Goal: Task Accomplishment & Management: Use online tool/utility

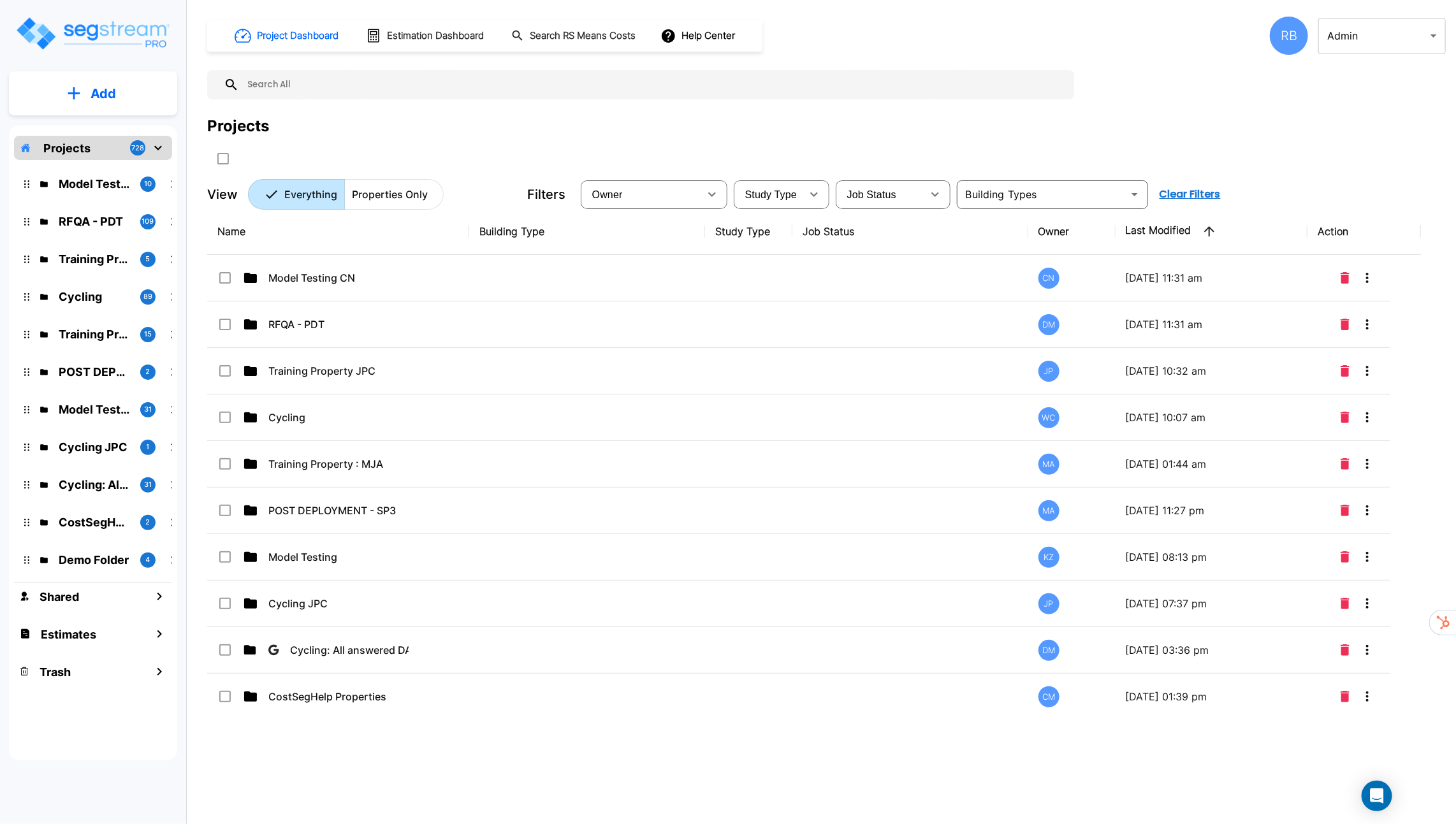
click at [1343, 21] on body "× Your report is being generated. Be patient! × We're working on your Modificat…" at bounding box center [728, 412] width 1456 height 824
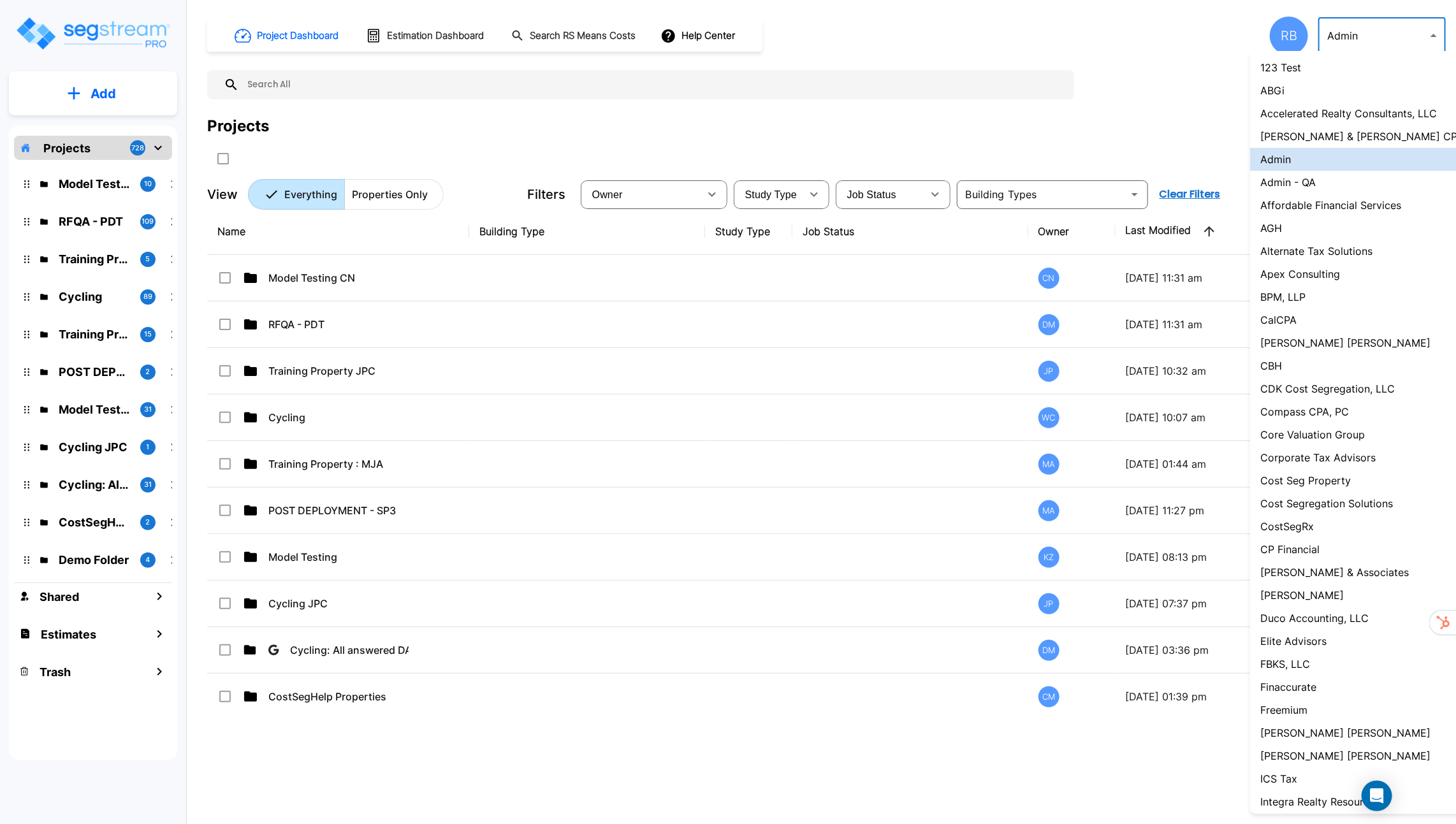
scroll to position [692, 0]
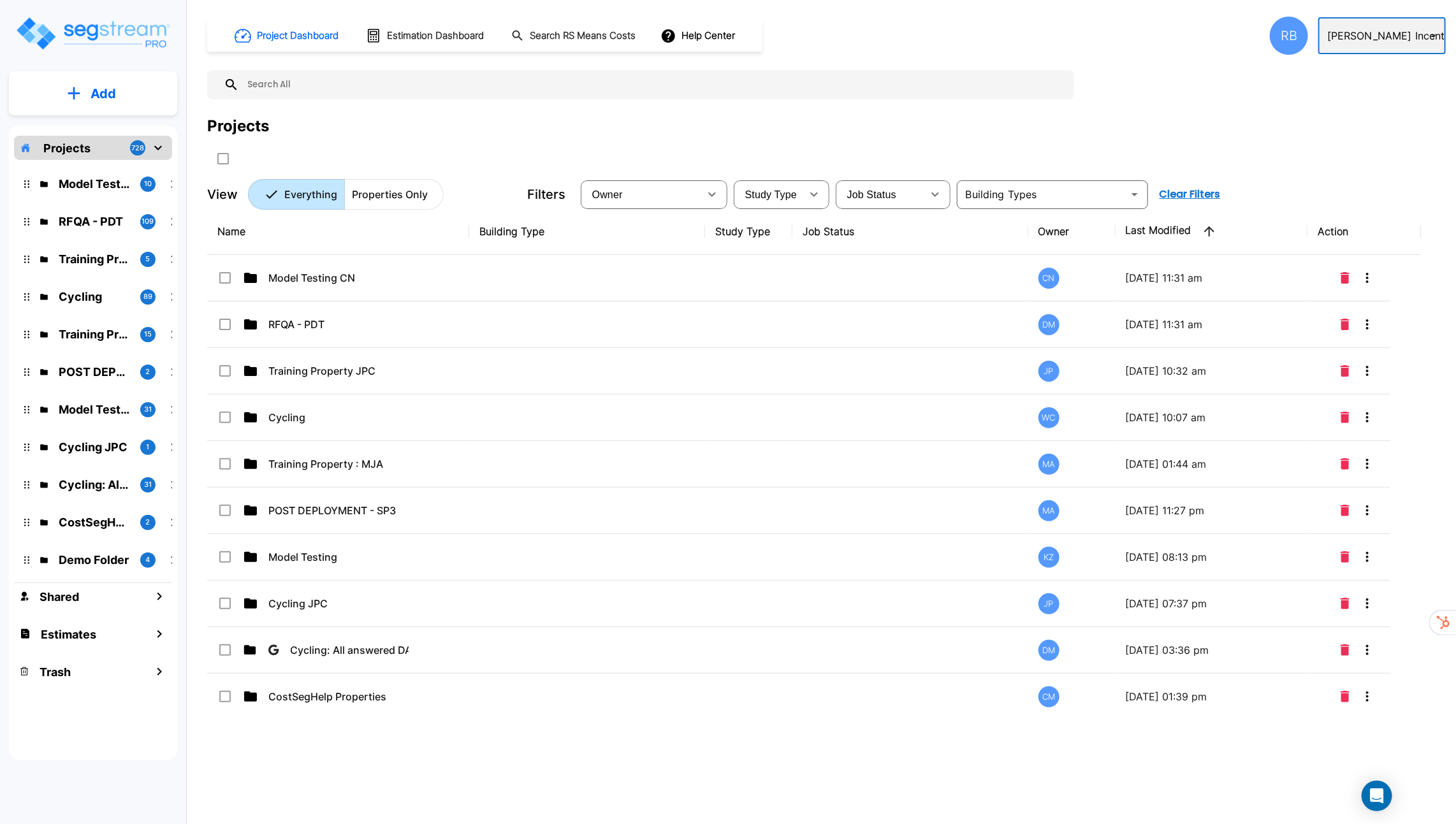
type input "135"
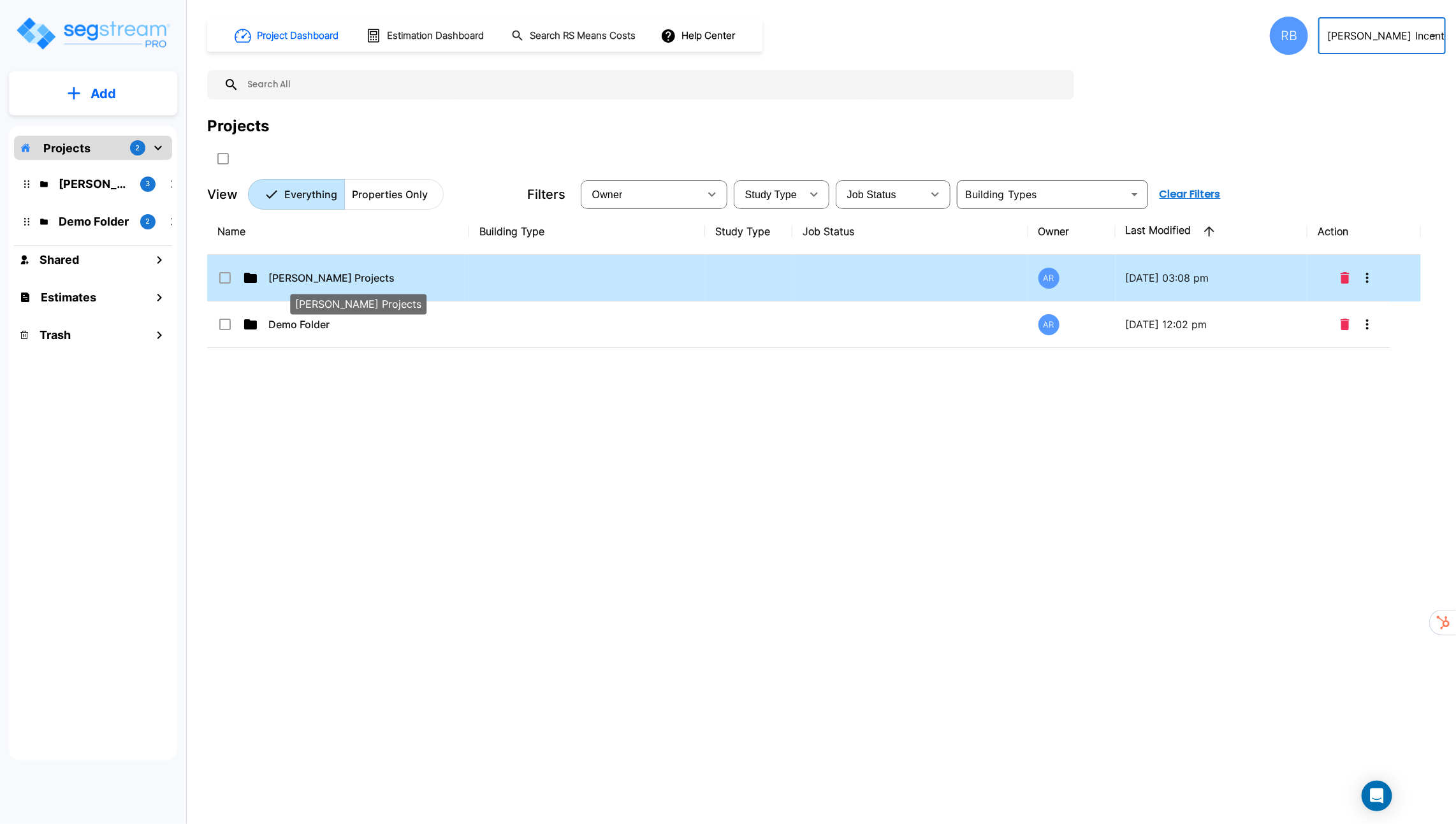
click at [331, 278] on p "ROMO Projects" at bounding box center [332, 277] width 128 height 15
checkbox input "true"
click at [331, 278] on p "ROMO Projects" at bounding box center [332, 277] width 128 height 15
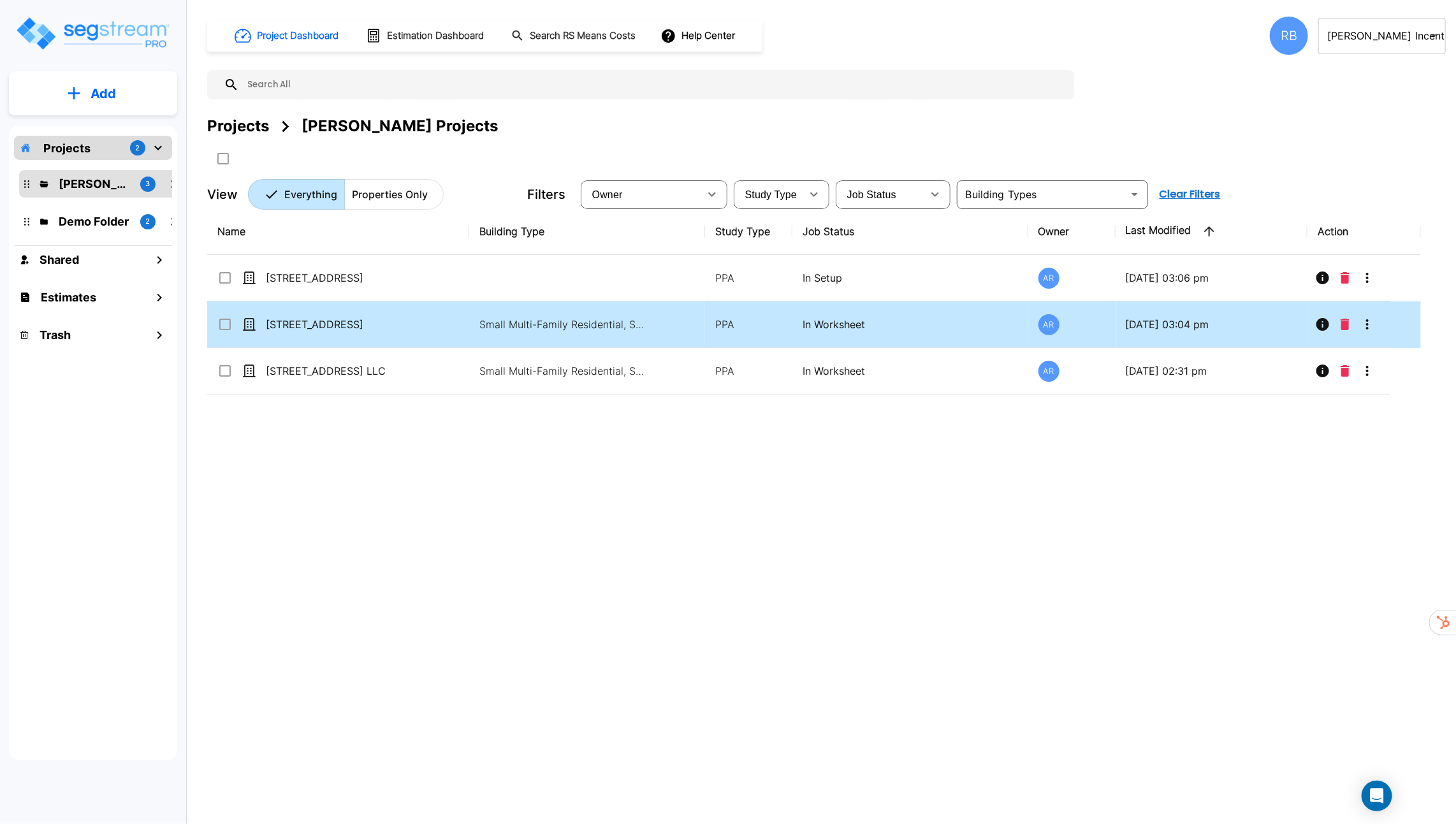
click at [441, 325] on td "[STREET_ADDRESS]" at bounding box center [338, 325] width 262 height 46
checkbox input "true"
click at [441, 325] on td "[STREET_ADDRESS]" at bounding box center [338, 325] width 262 height 46
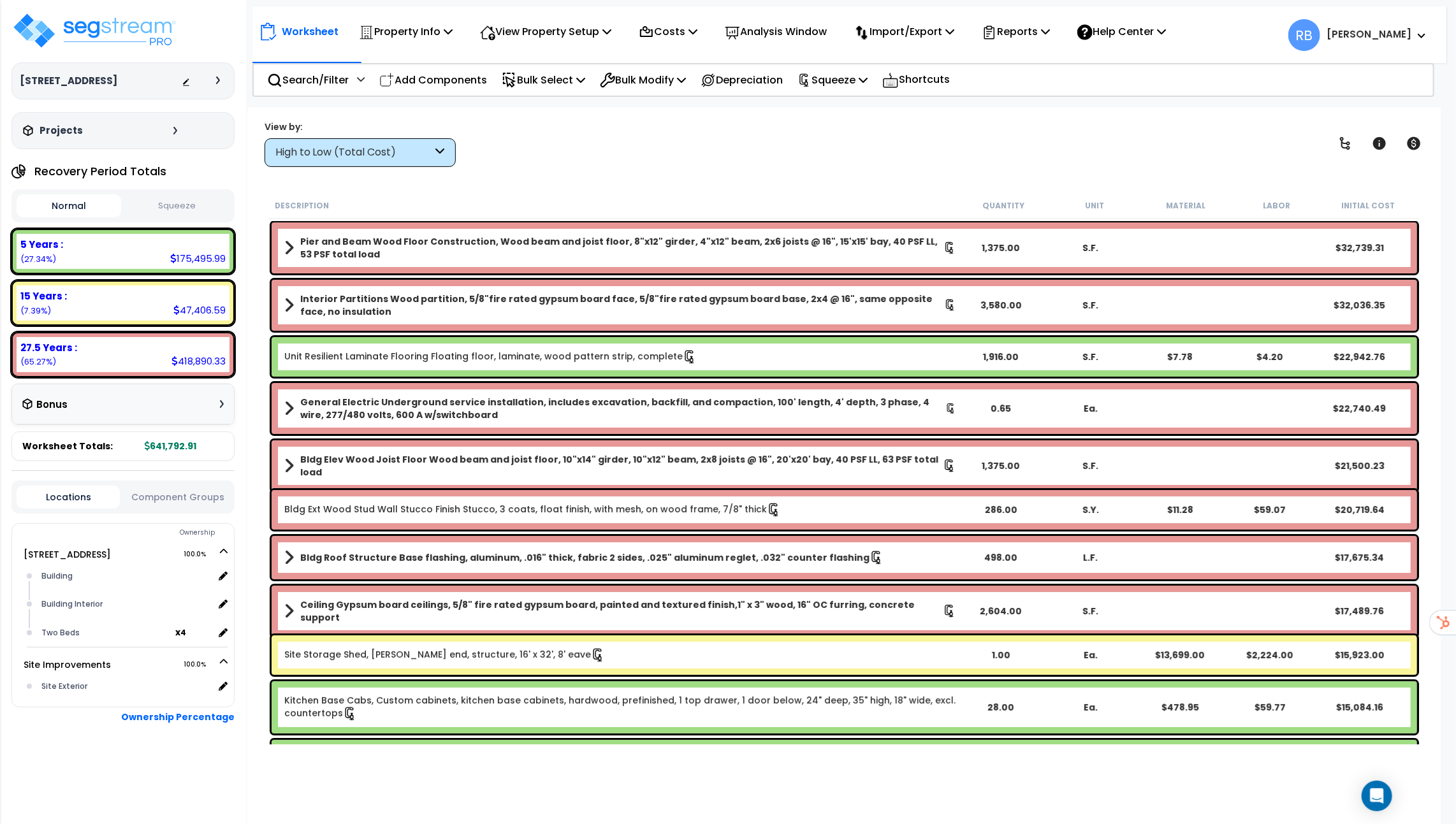
click at [189, 220] on div "Normal Squeeze" at bounding box center [122, 206] width 223 height 33
click at [189, 205] on button "Squeeze" at bounding box center [176, 206] width 104 height 22
click at [55, 203] on button "Normal" at bounding box center [68, 206] width 104 height 22
click at [205, 199] on button "Squeeze" at bounding box center [176, 206] width 104 height 22
click at [334, 68] on div "Search/Filter Additional Search / Filter" at bounding box center [315, 80] width 97 height 30
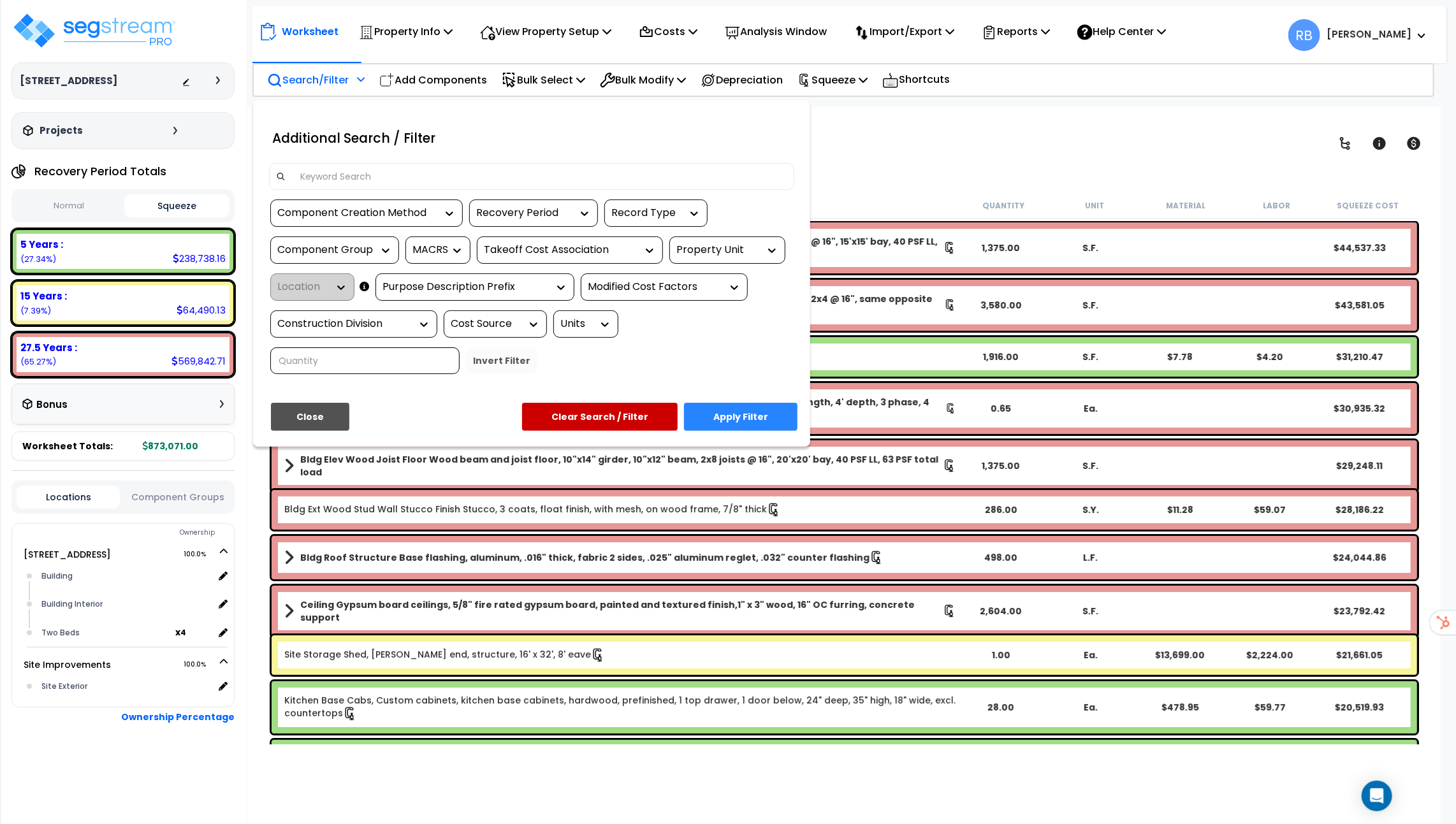
click at [356, 175] on input at bounding box center [540, 177] width 495 height 19
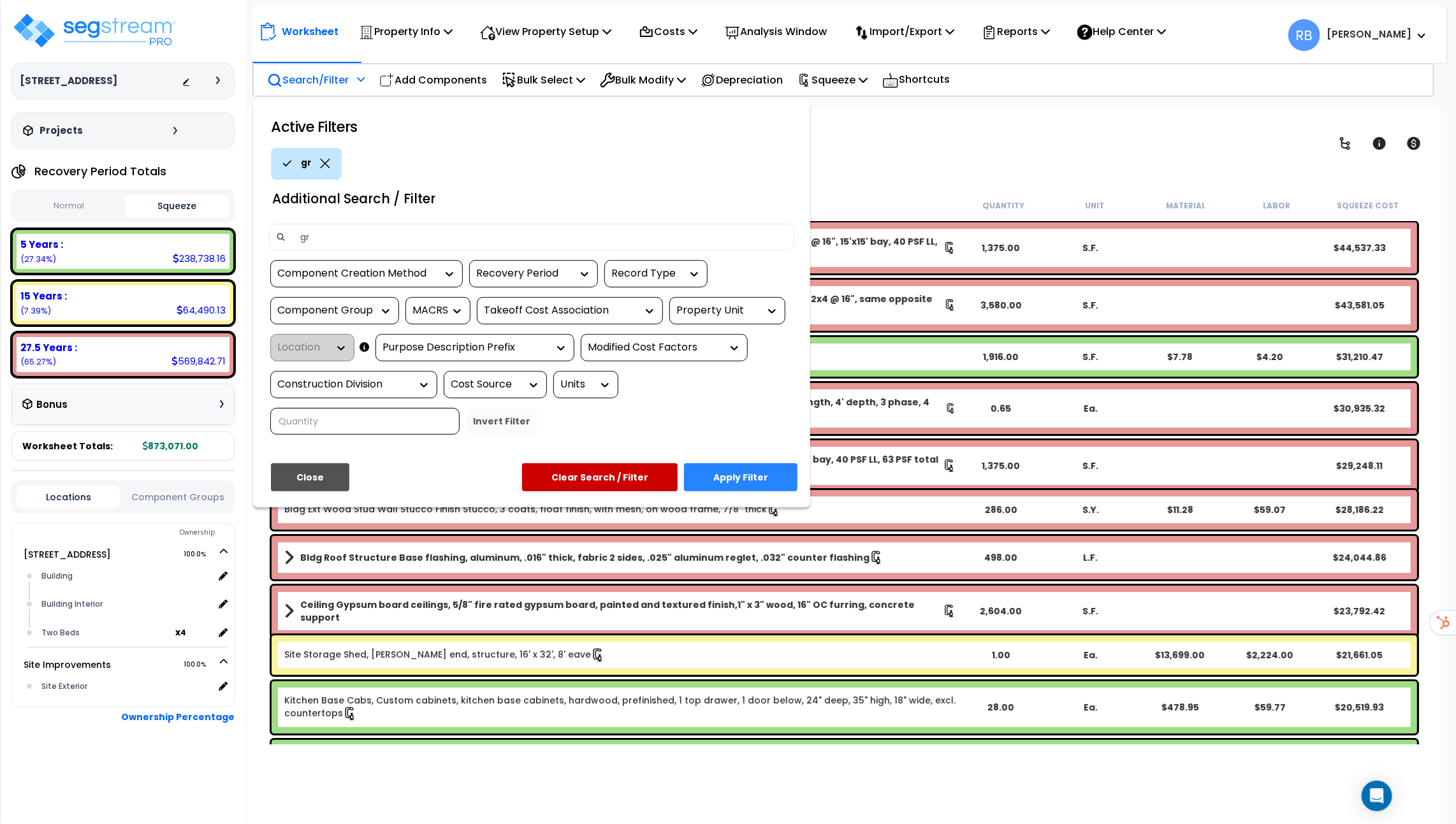
type input "g"
type input "tree"
click at [733, 464] on button "Apply Filter" at bounding box center [741, 478] width 114 height 28
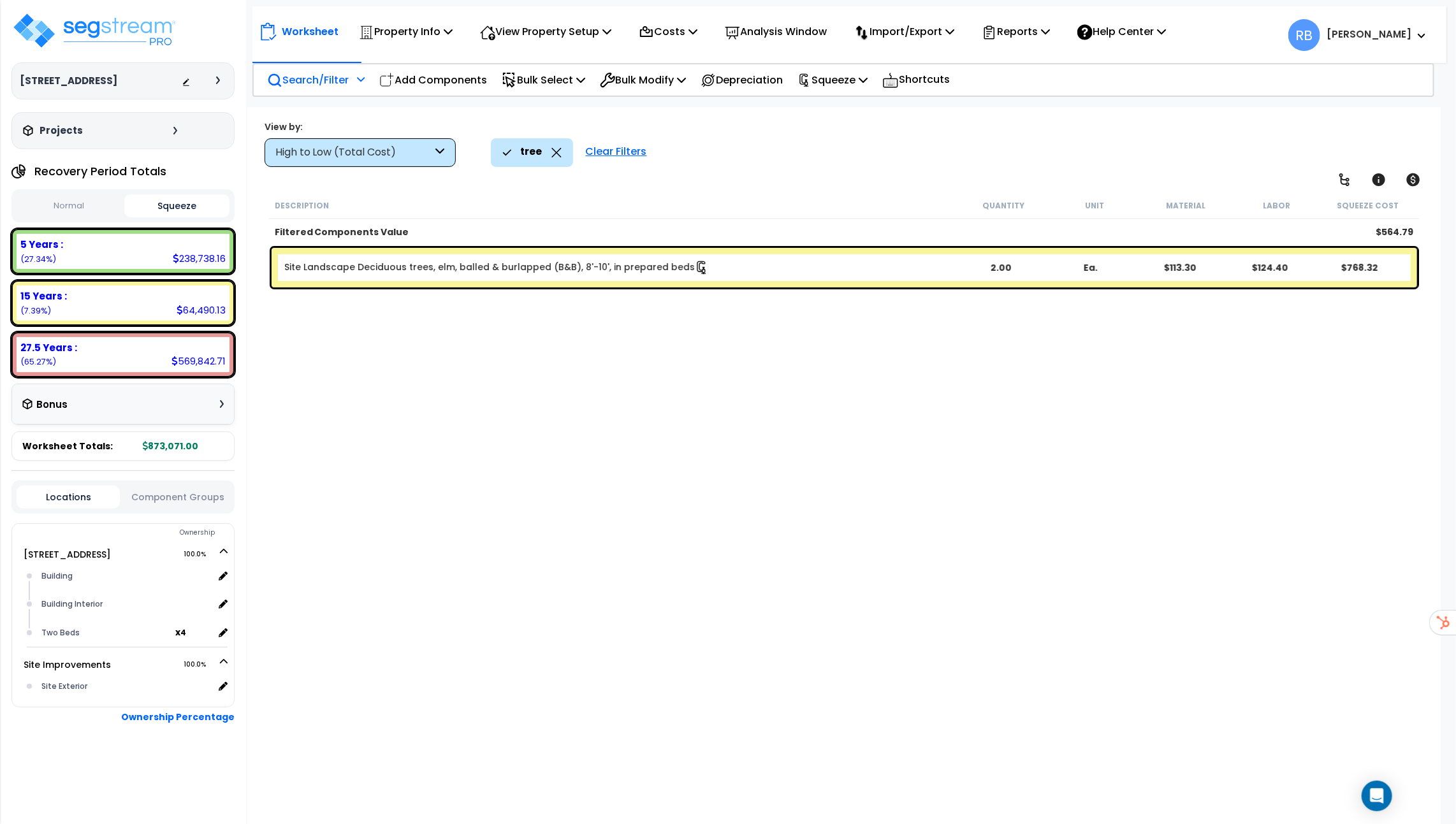
click at [551, 153] on icon at bounding box center [556, 152] width 10 height 10
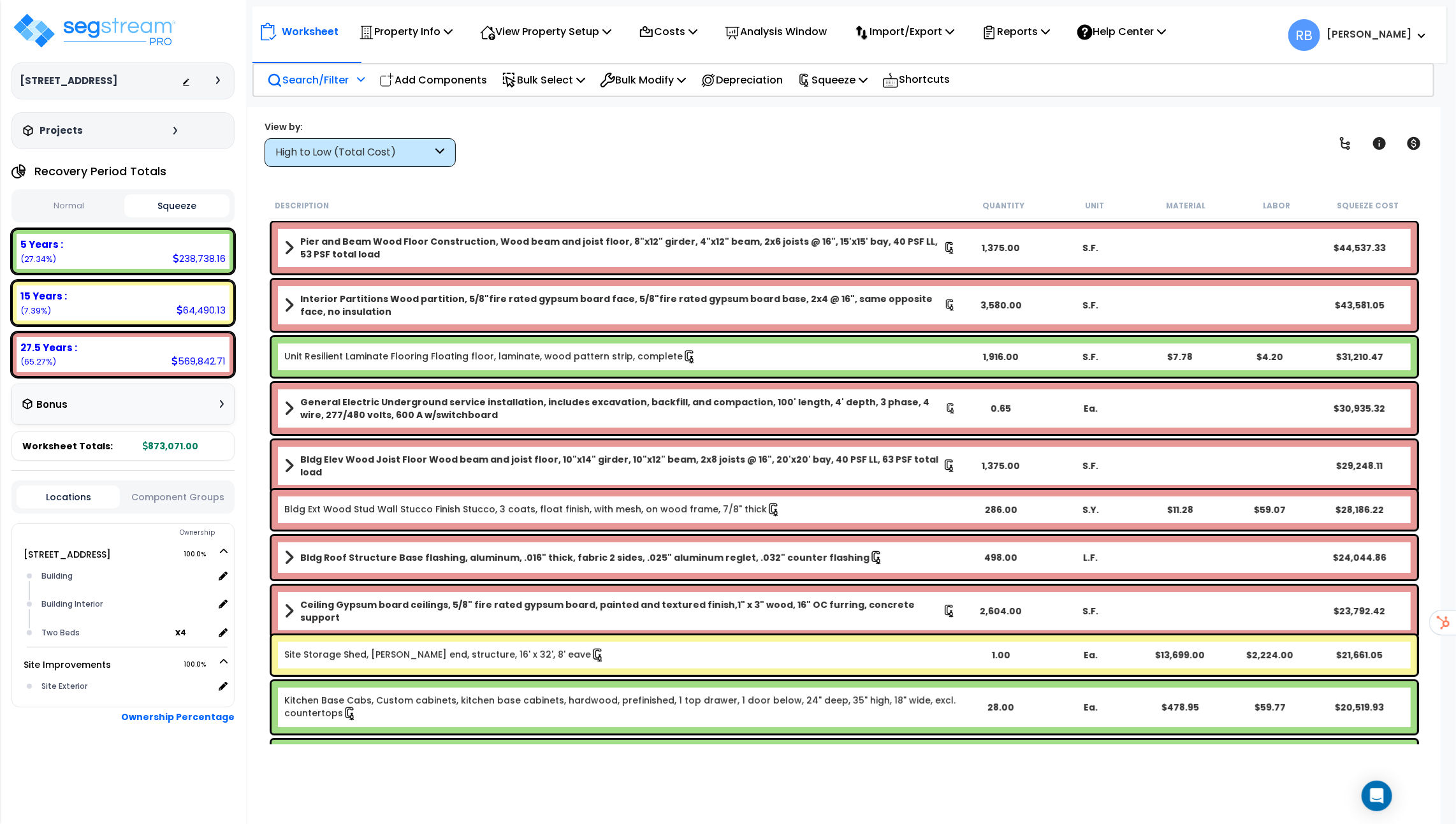
click at [346, 73] on p "Search/Filter" at bounding box center [307, 80] width 81 height 17
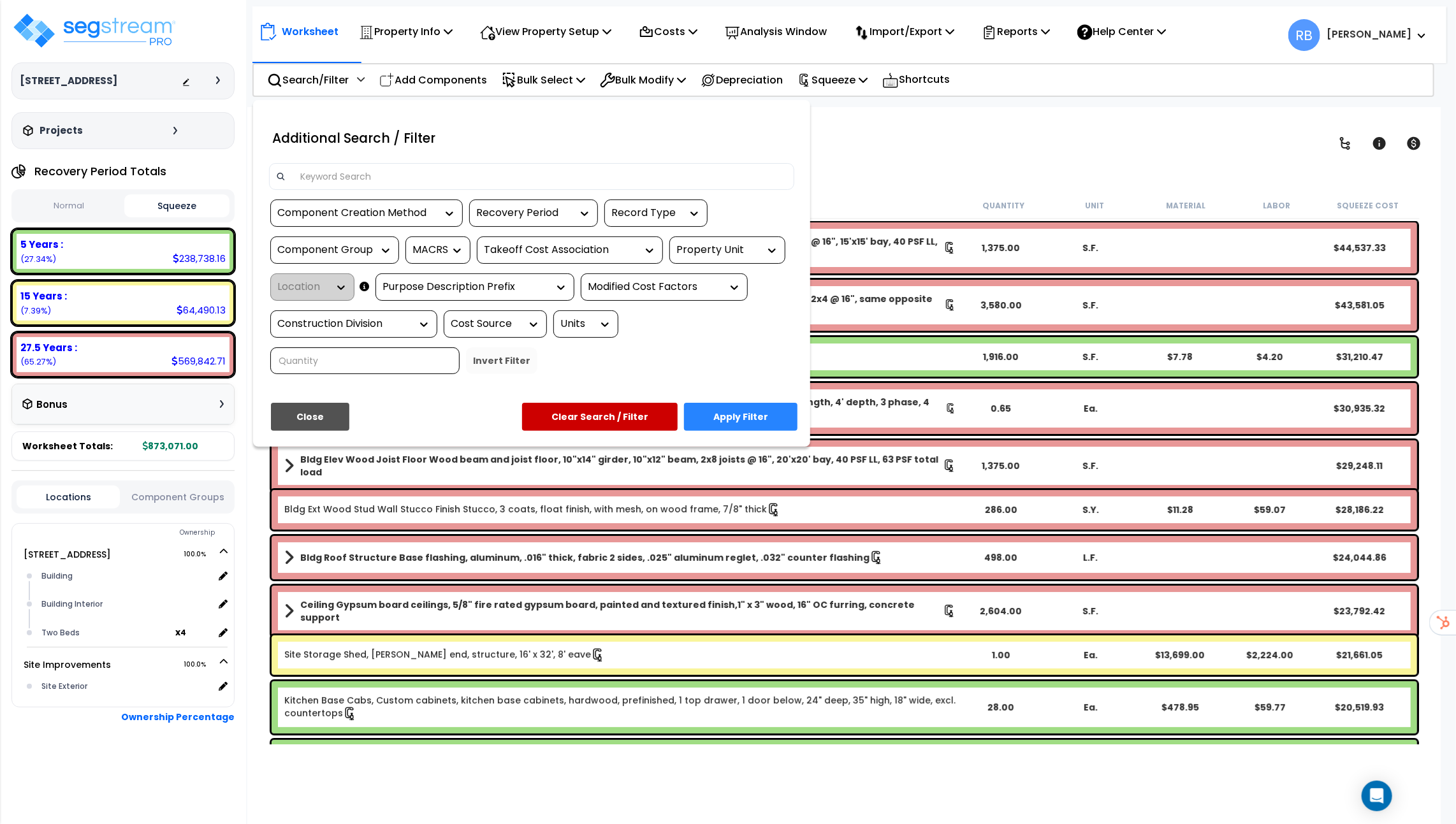
click at [414, 170] on input at bounding box center [540, 177] width 495 height 19
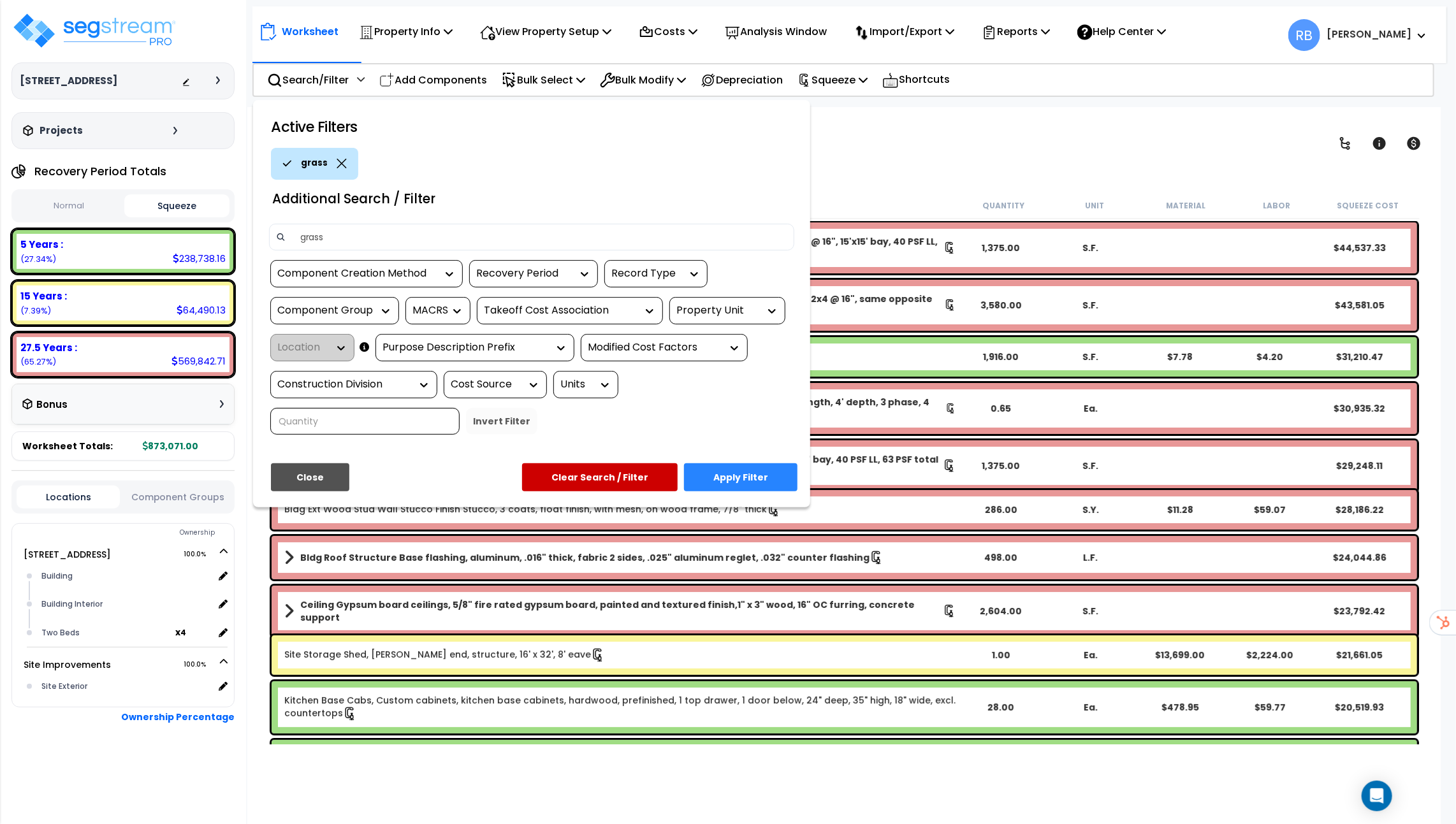
type input "grass"
click at [718, 464] on button "Apply Filter" at bounding box center [741, 478] width 114 height 28
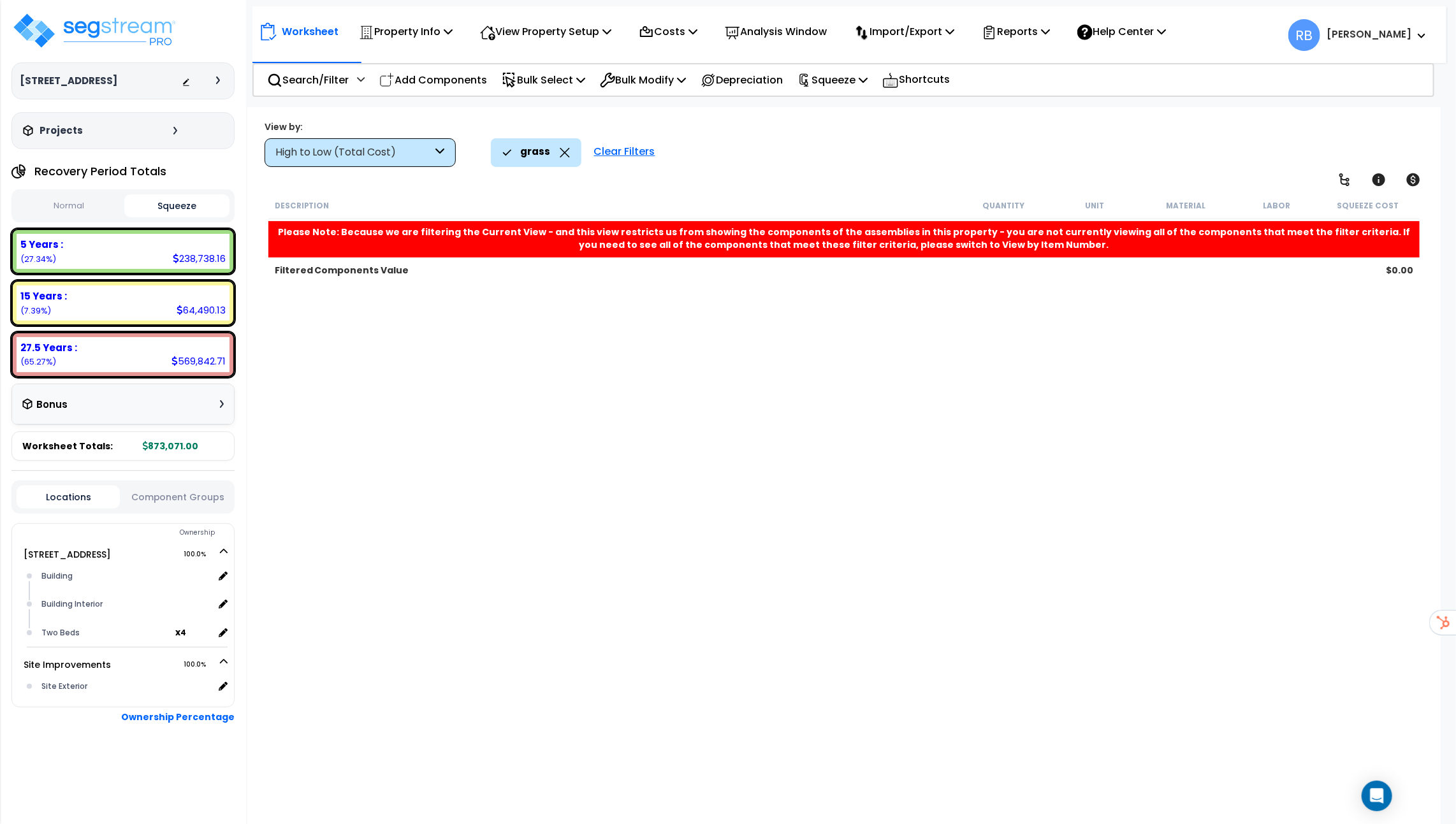
click at [566, 151] on icon at bounding box center [565, 152] width 10 height 10
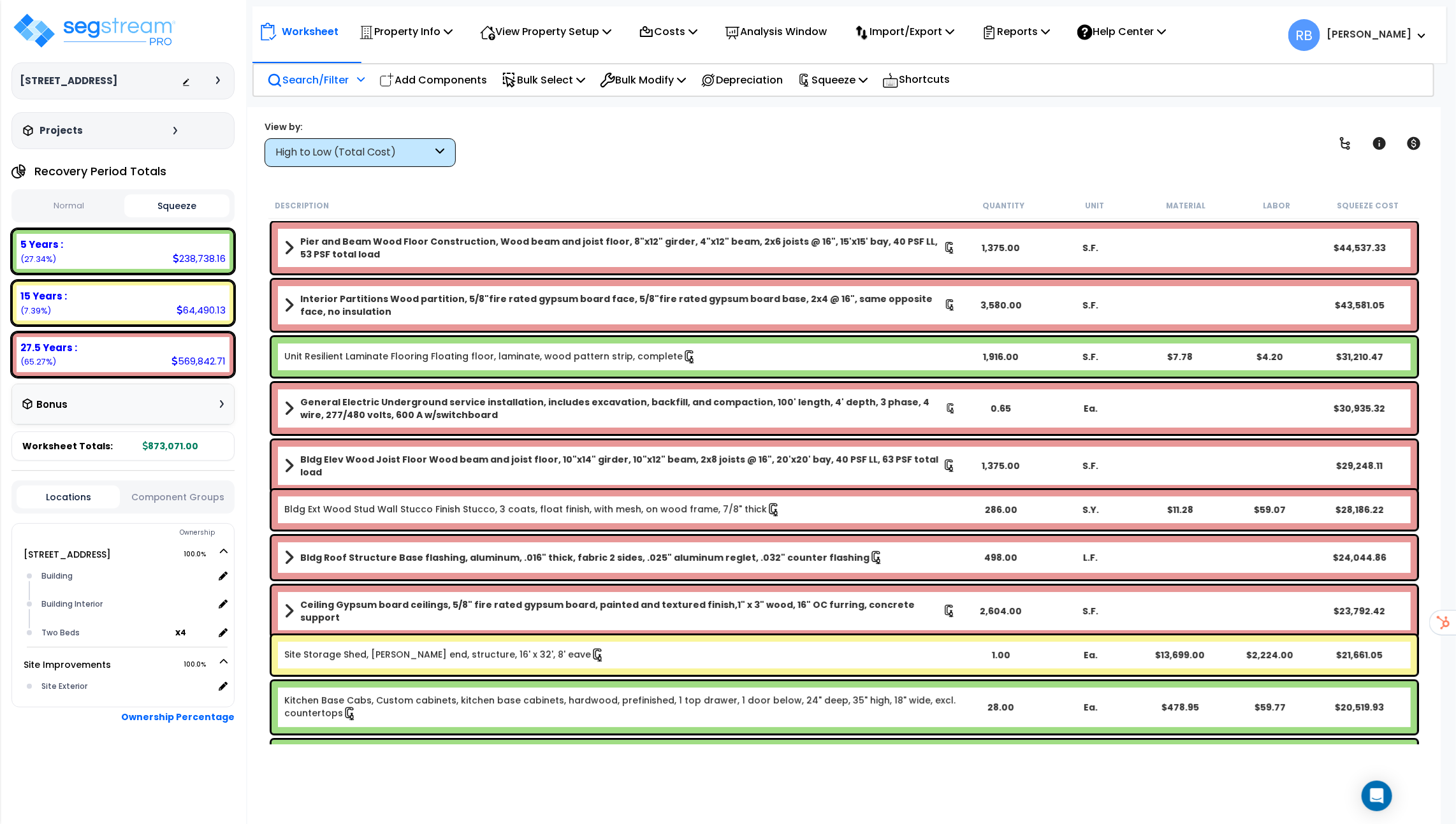
click at [346, 93] on div "Search/Filter Additional Search / Filter" at bounding box center [315, 80] width 97 height 30
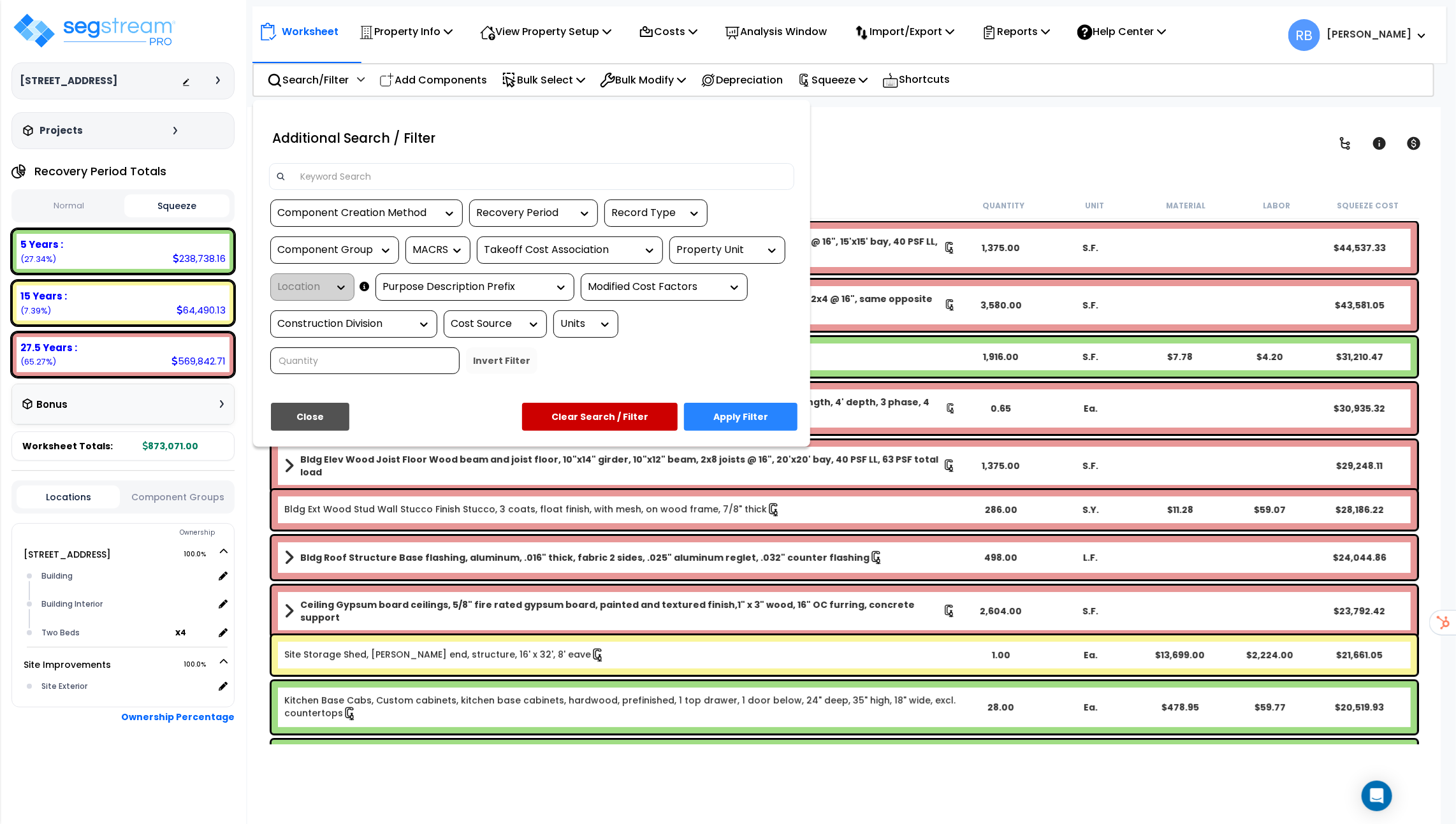
click at [376, 170] on input at bounding box center [540, 177] width 495 height 19
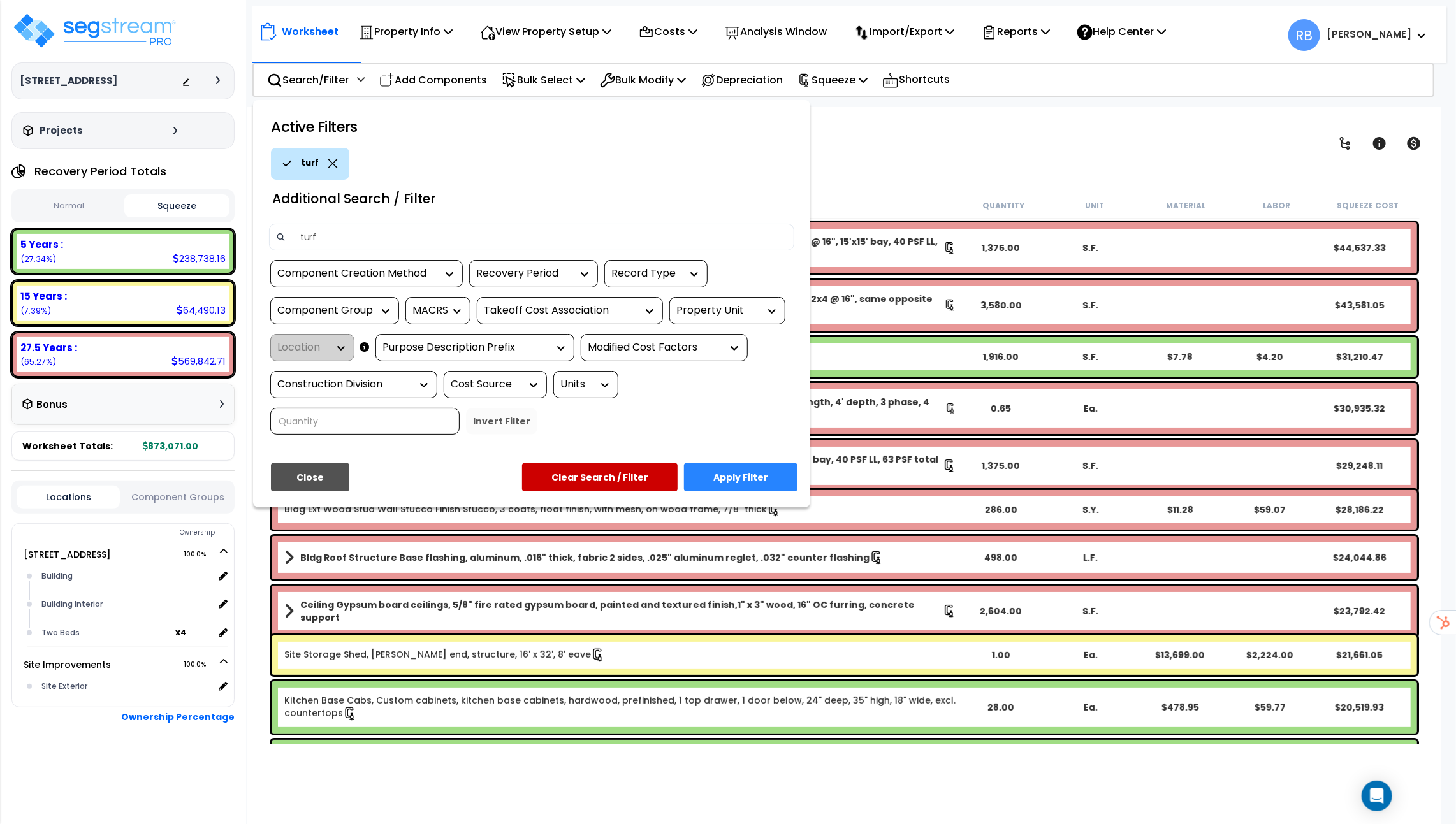
type input "turf"
click at [745, 464] on button "Apply Filter" at bounding box center [741, 478] width 114 height 28
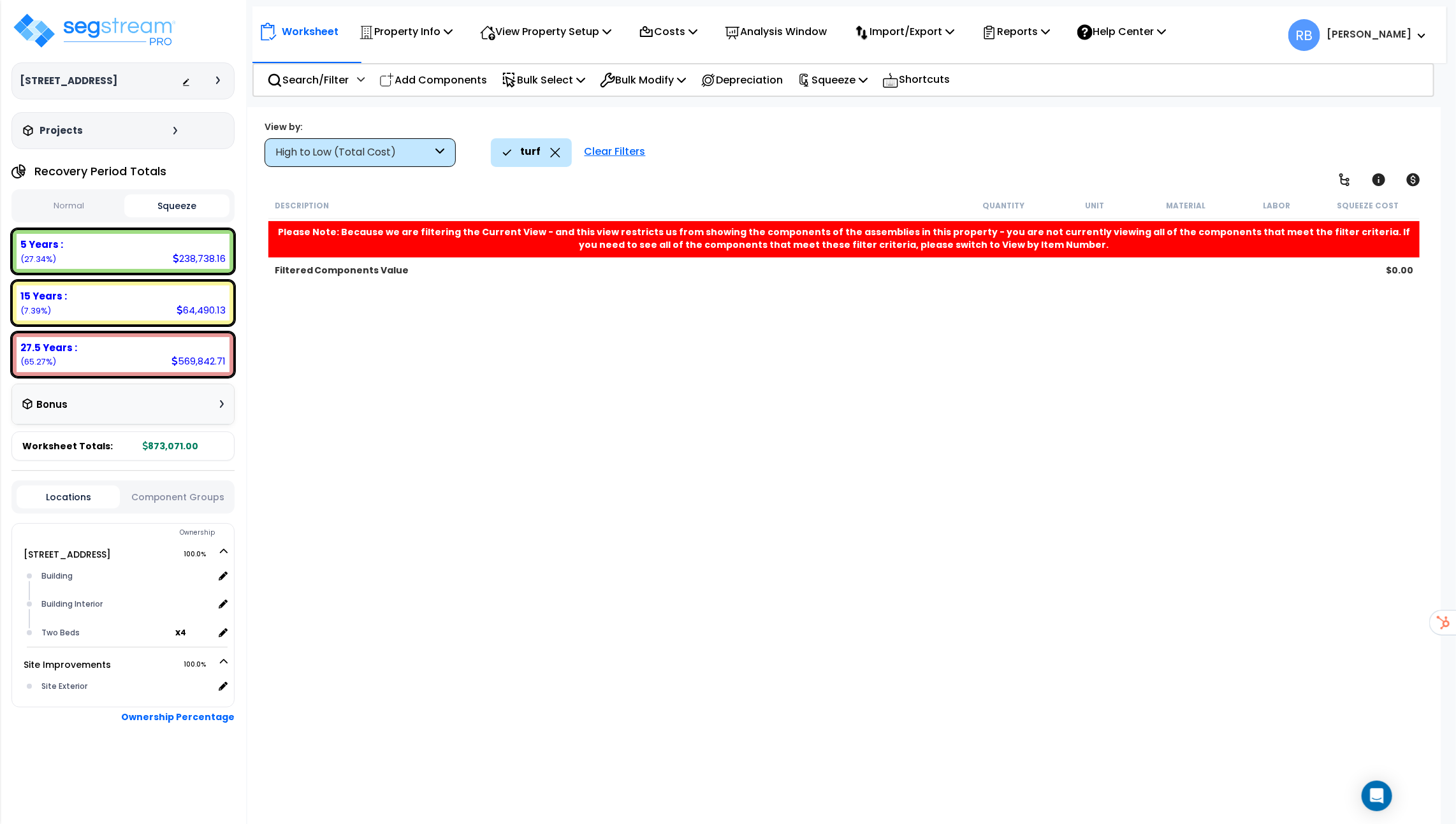
click at [550, 153] on icon at bounding box center [556, 152] width 10 height 10
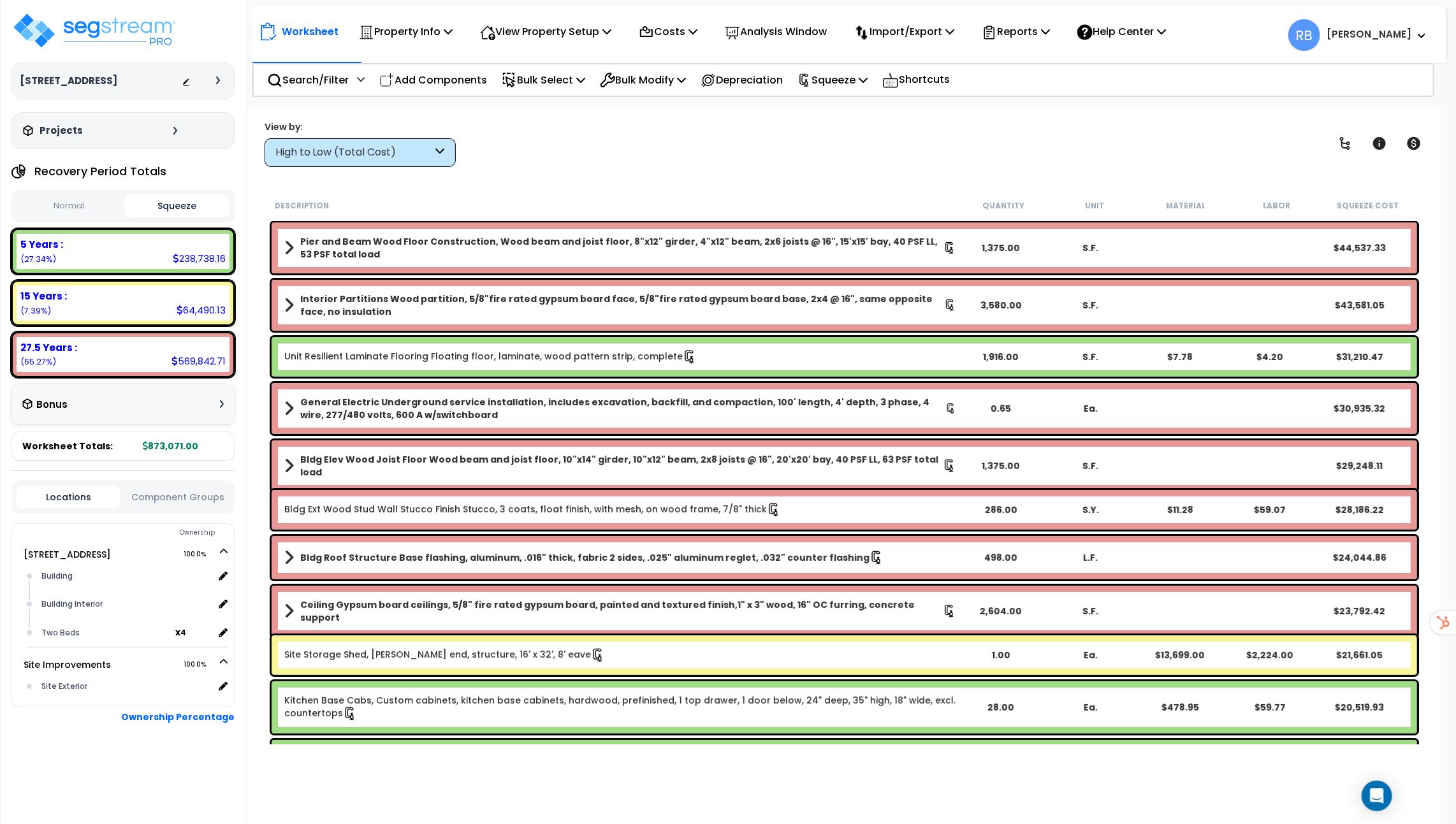
click at [313, 59] on nav "Worksheet Property Info Property Setup Add Property Unit Template property Clon…" at bounding box center [849, 34] width 1194 height 57
click at [313, 67] on div "Search/Filter Additional Search / Filter" at bounding box center [315, 80] width 97 height 30
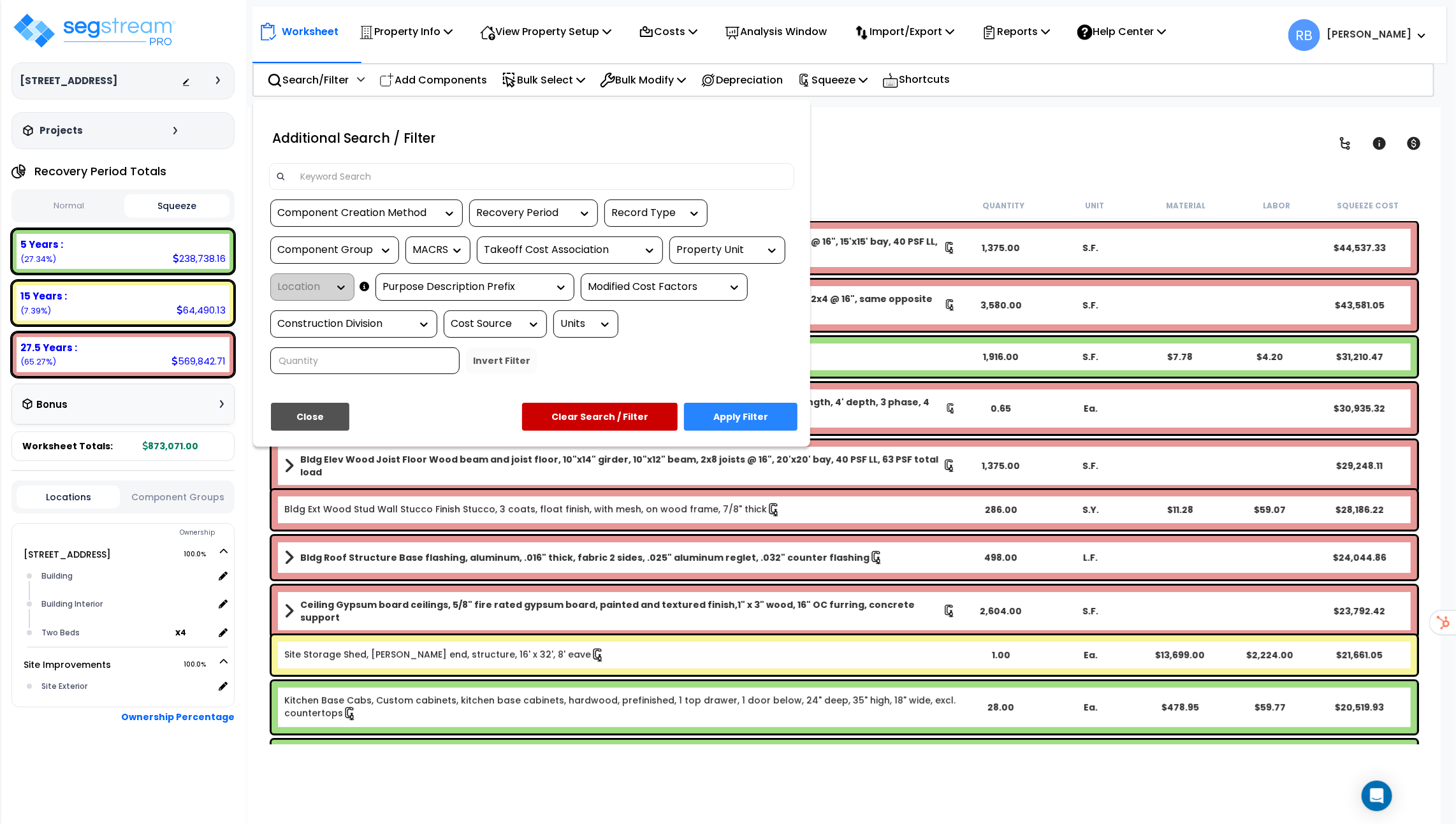
click at [421, 170] on input at bounding box center [540, 177] width 495 height 19
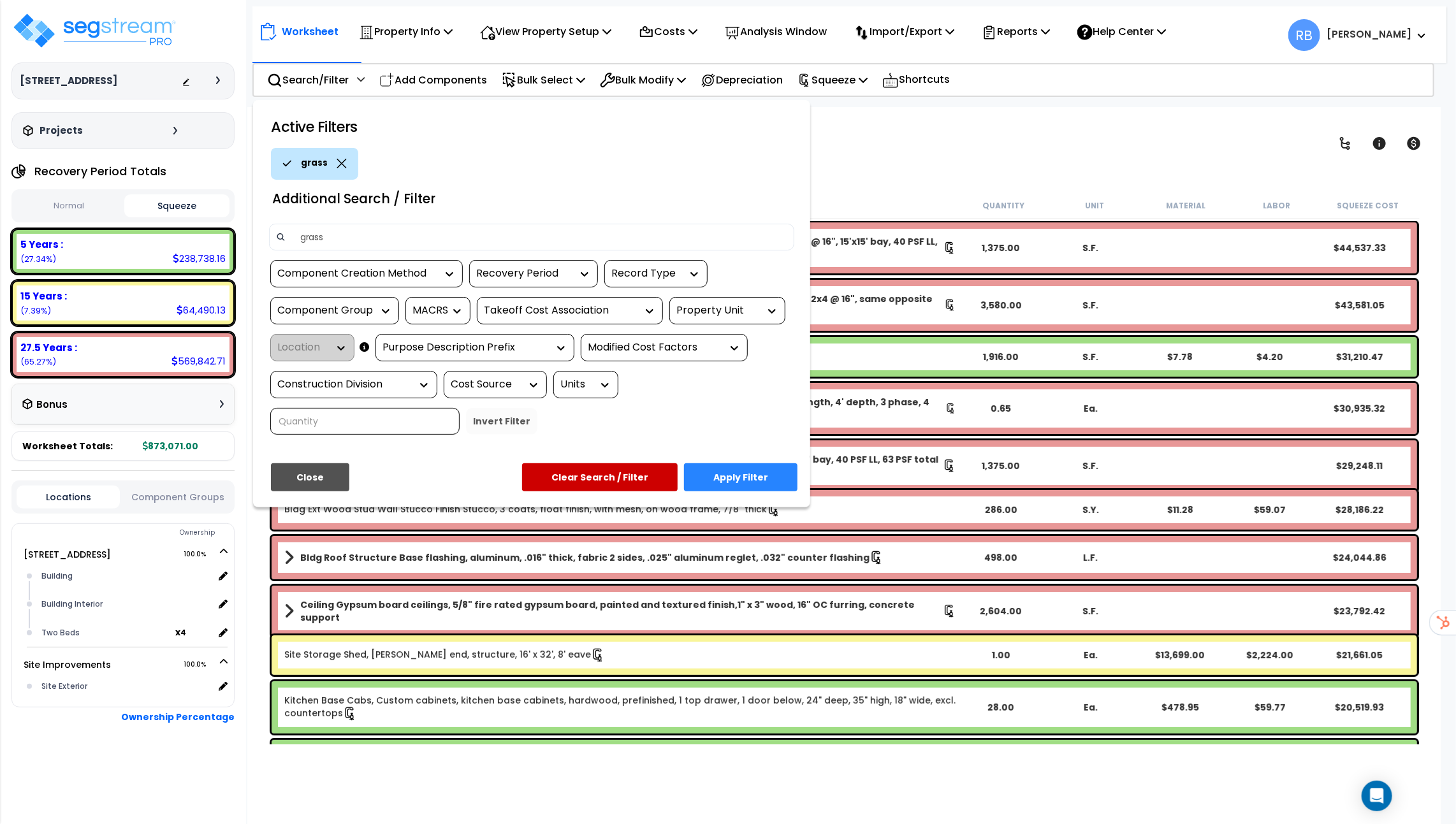
type input "grass"
click at [557, 154] on div "grass" at bounding box center [537, 164] width 533 height 31
click at [340, 163] on icon at bounding box center [342, 163] width 10 height 10
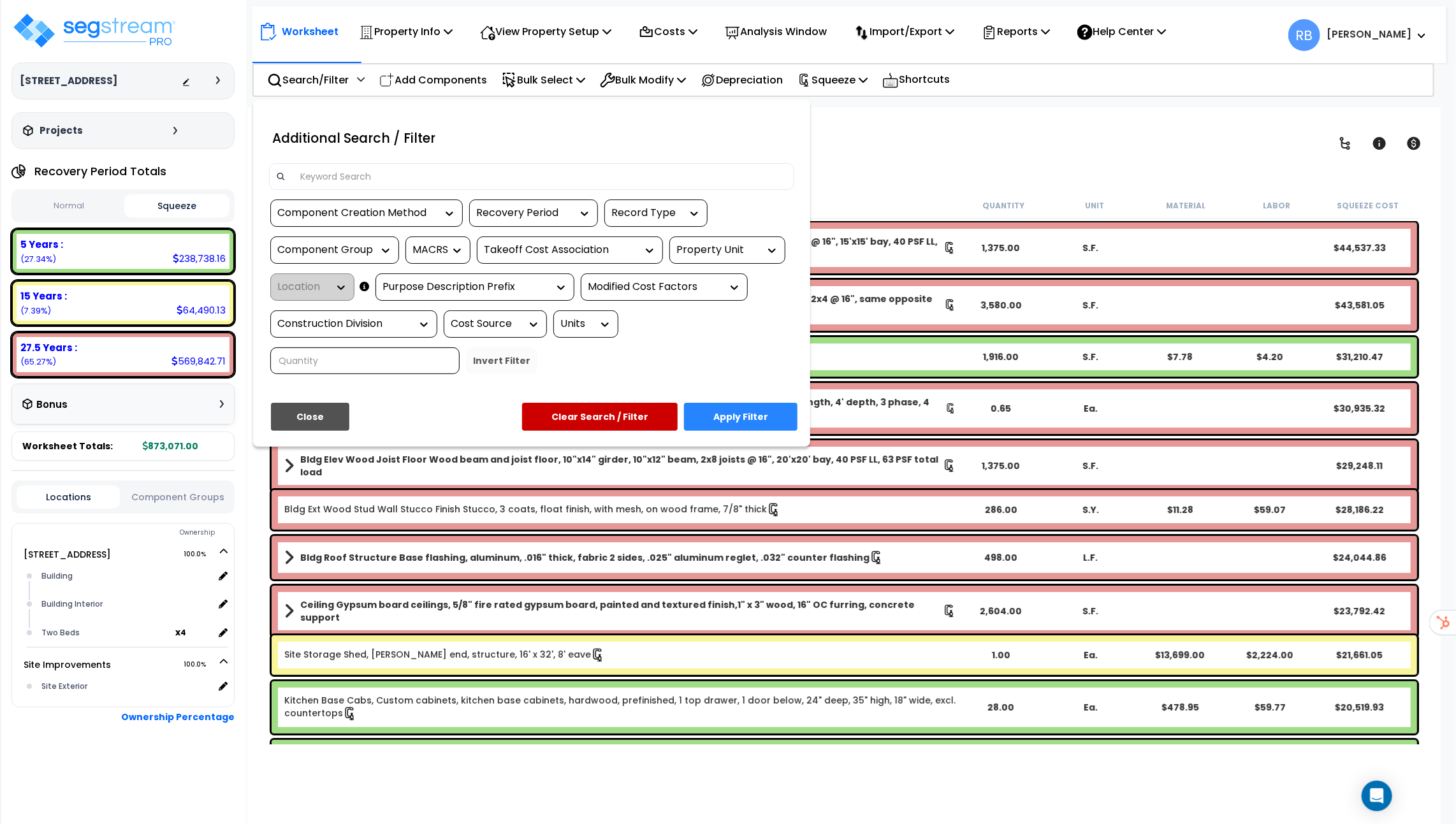
click at [341, 179] on input at bounding box center [540, 177] width 495 height 19
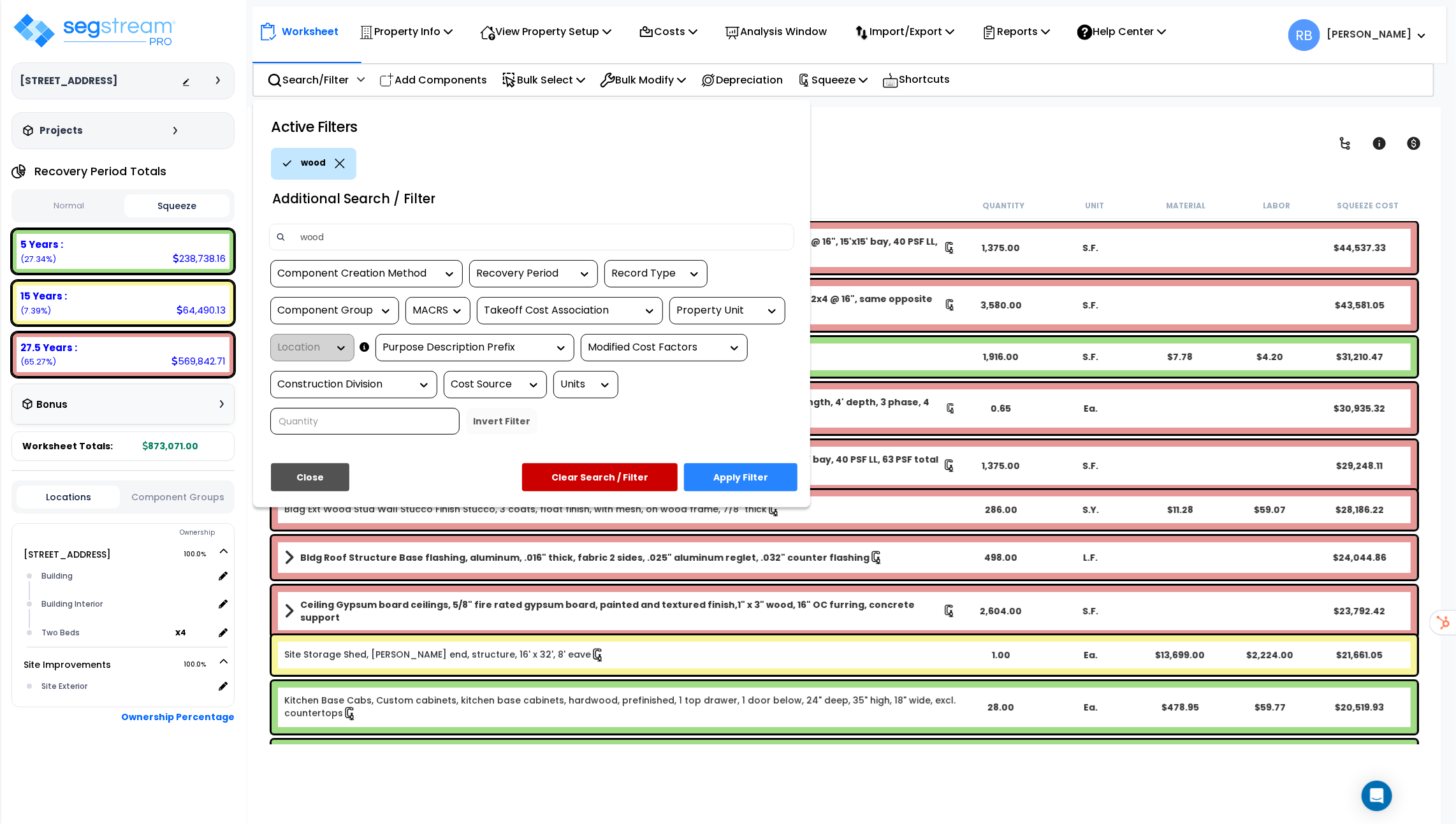
type input "wood"
click at [324, 464] on button "Close" at bounding box center [311, 478] width 79 height 28
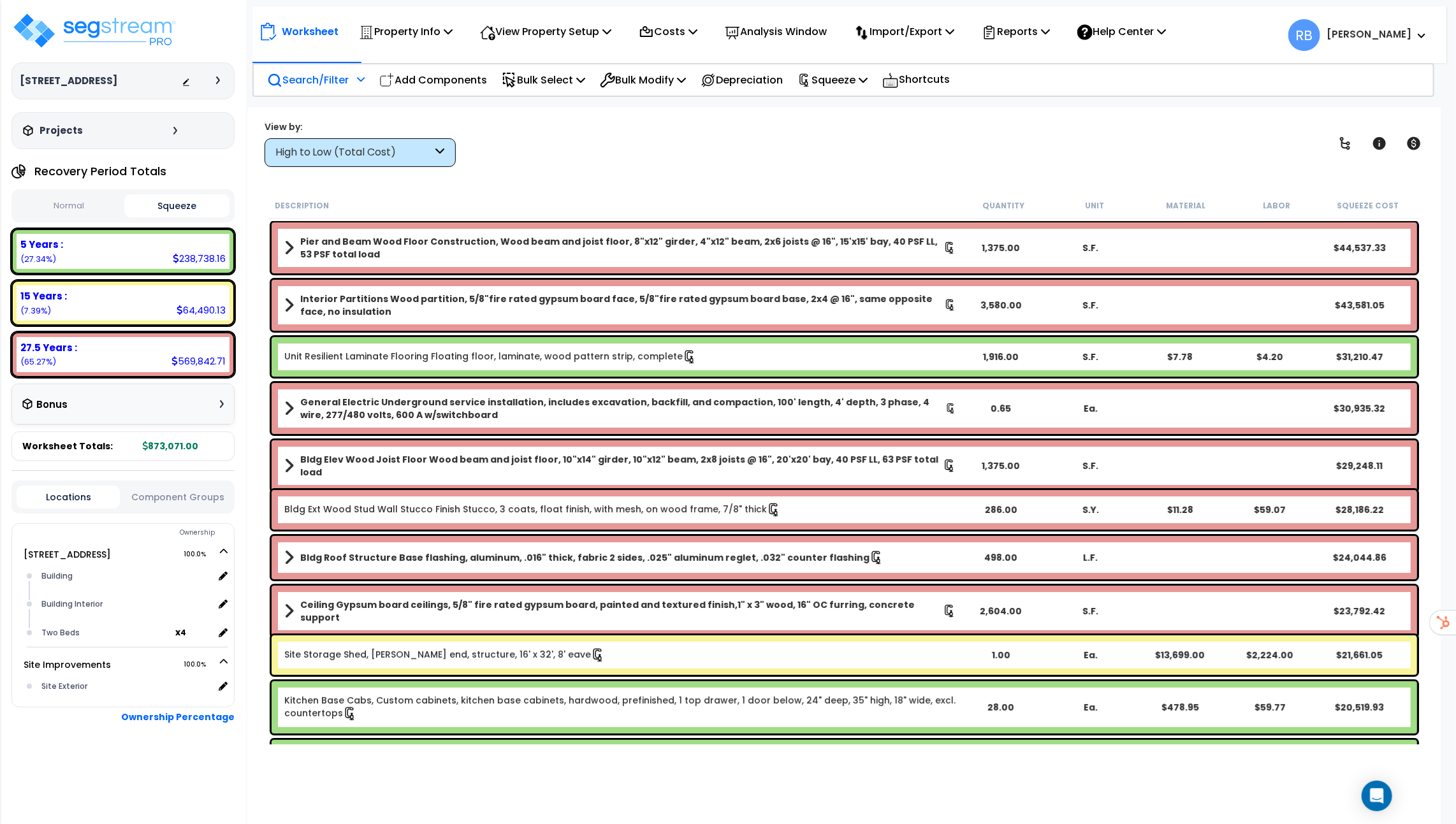
click at [348, 78] on p "Search/Filter" at bounding box center [307, 80] width 81 height 17
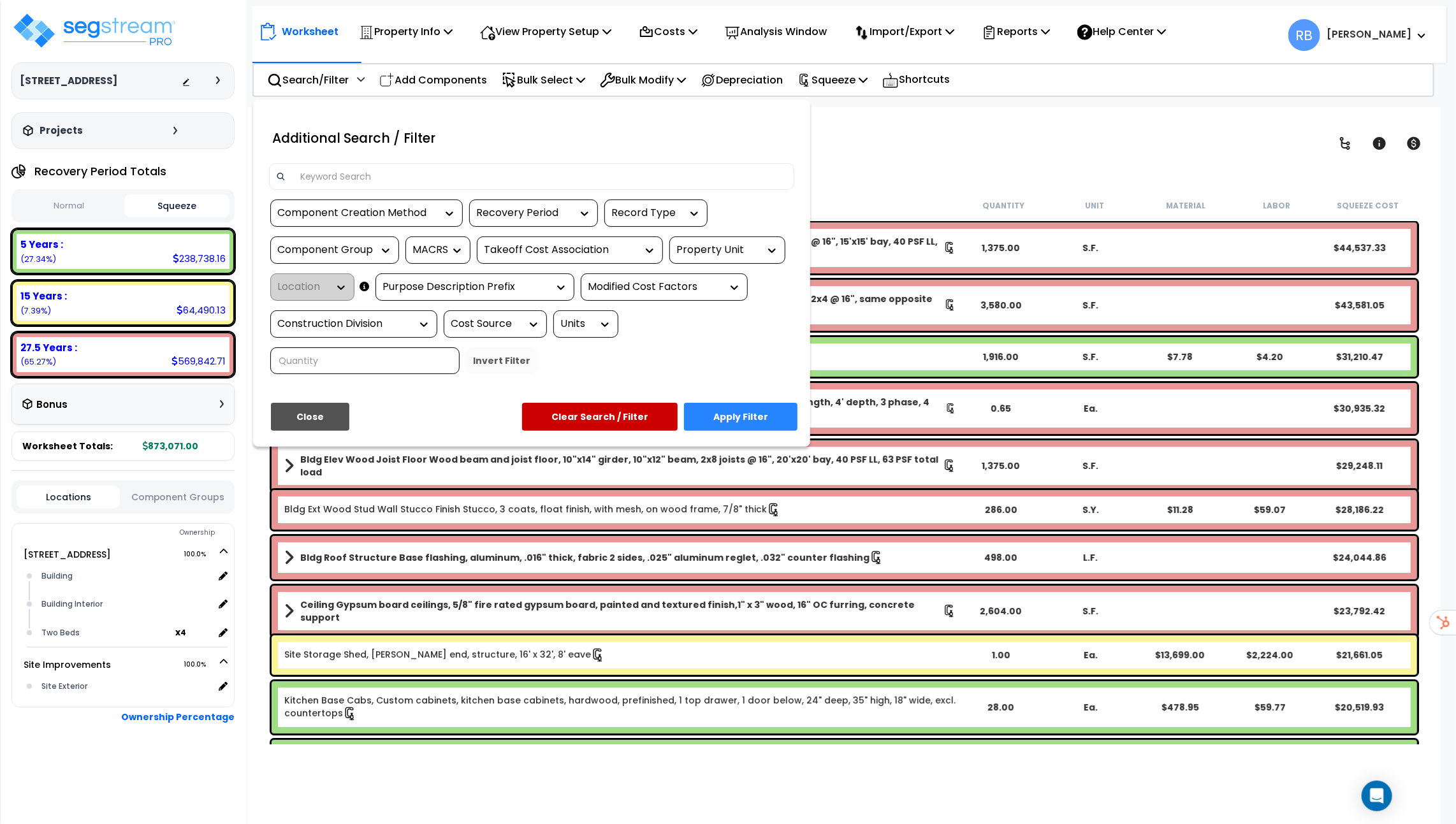
click at [323, 402] on button "Close" at bounding box center [311, 416] width 79 height 28
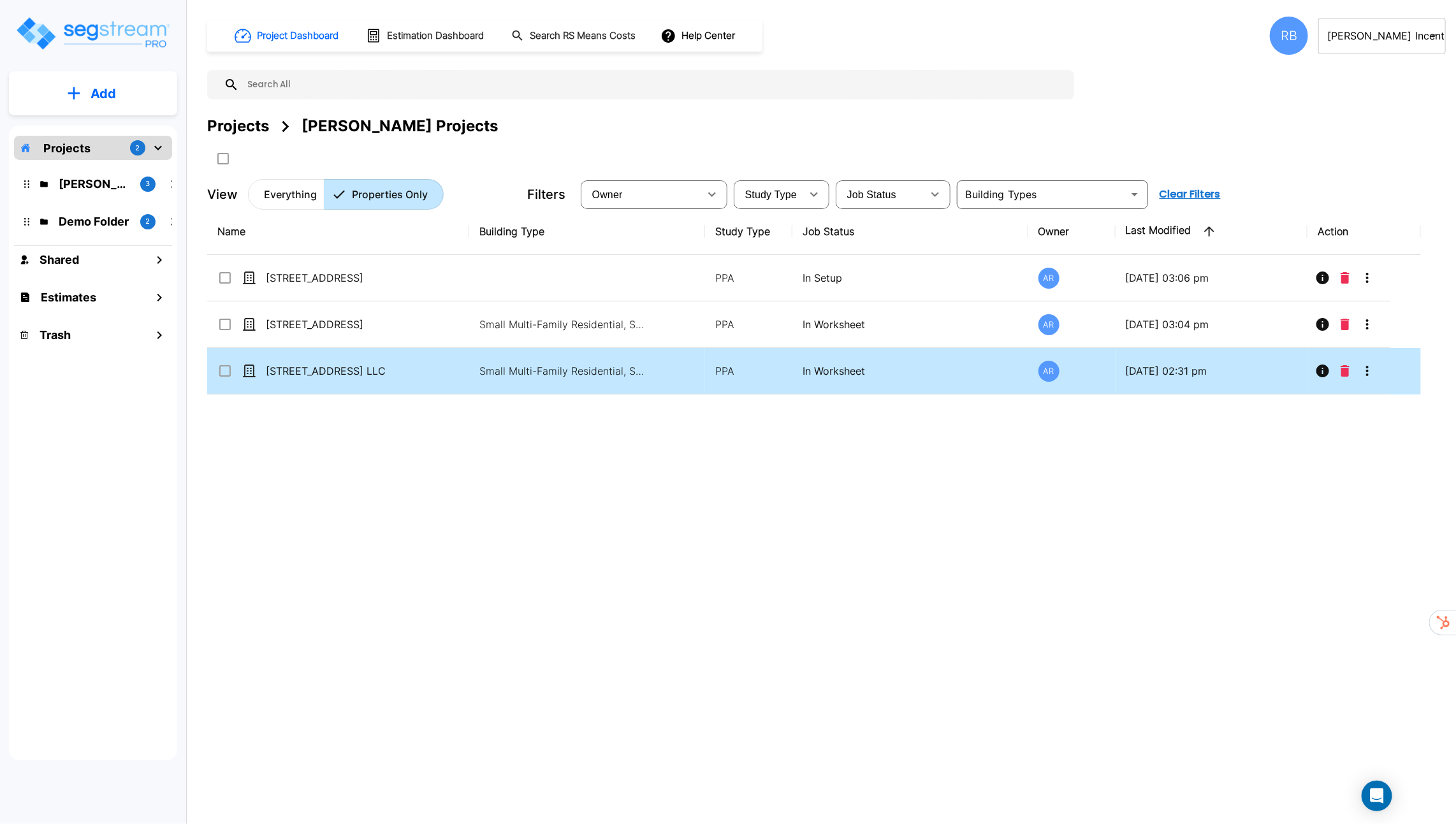
click at [360, 363] on p "[STREET_ADDRESS] LLC" at bounding box center [330, 370] width 128 height 15
checkbox input "false"
click at [360, 363] on p "[STREET_ADDRESS] LLC" at bounding box center [330, 370] width 128 height 15
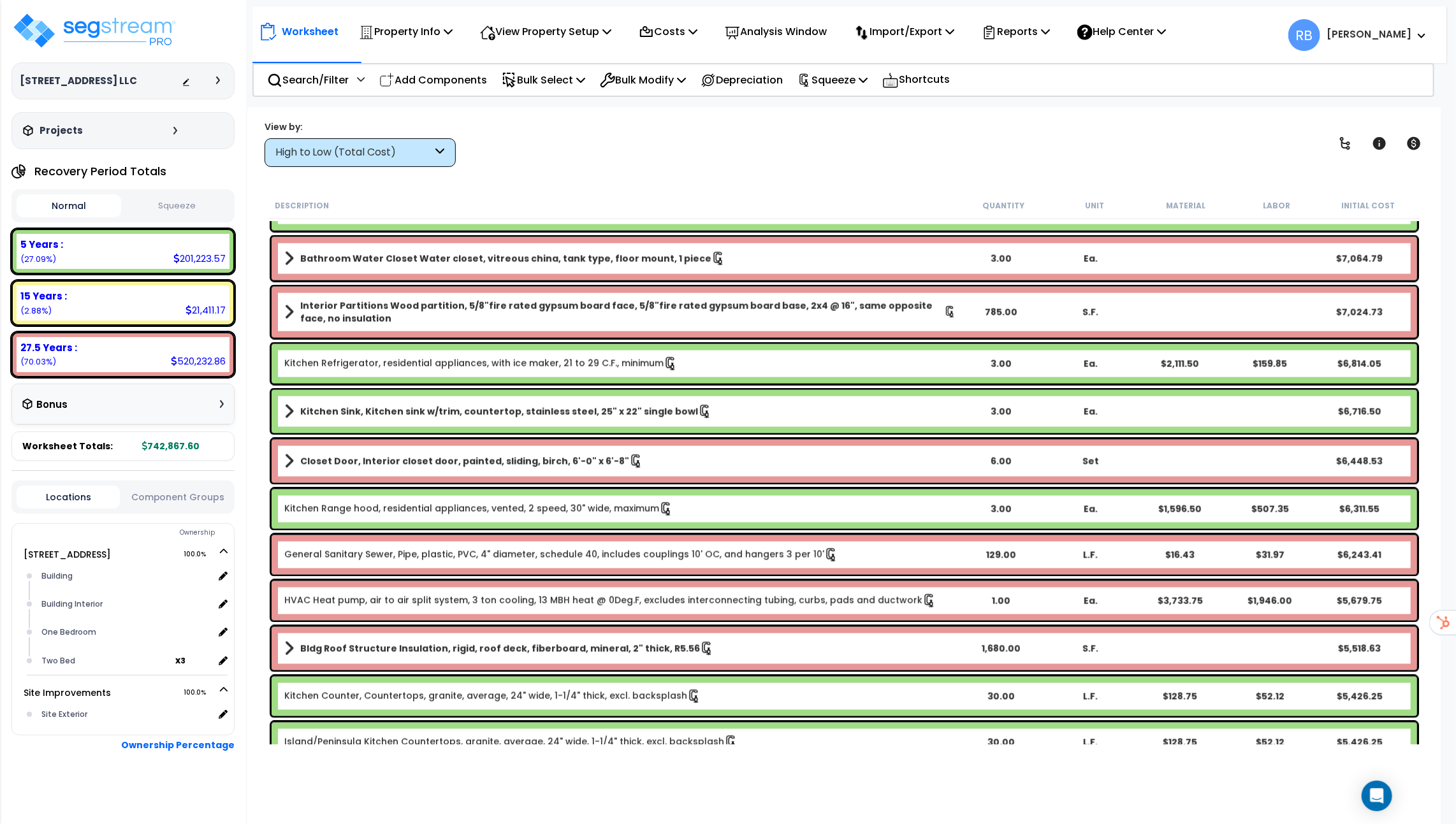
scroll to position [1450, 0]
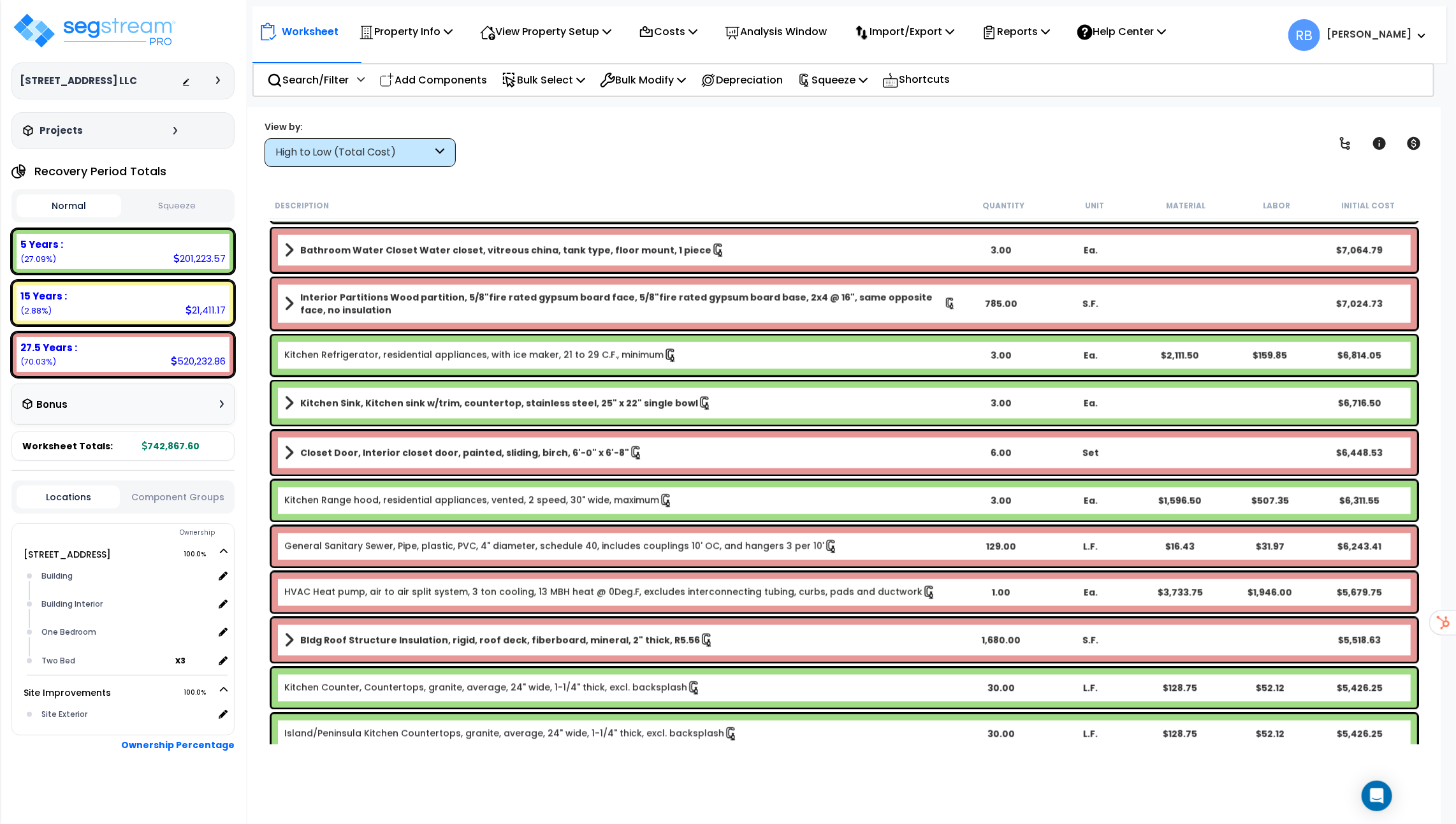
click at [209, 217] on div "Normal Squeeze" at bounding box center [122, 206] width 223 height 33
click at [207, 208] on button "Squeeze" at bounding box center [176, 206] width 104 height 22
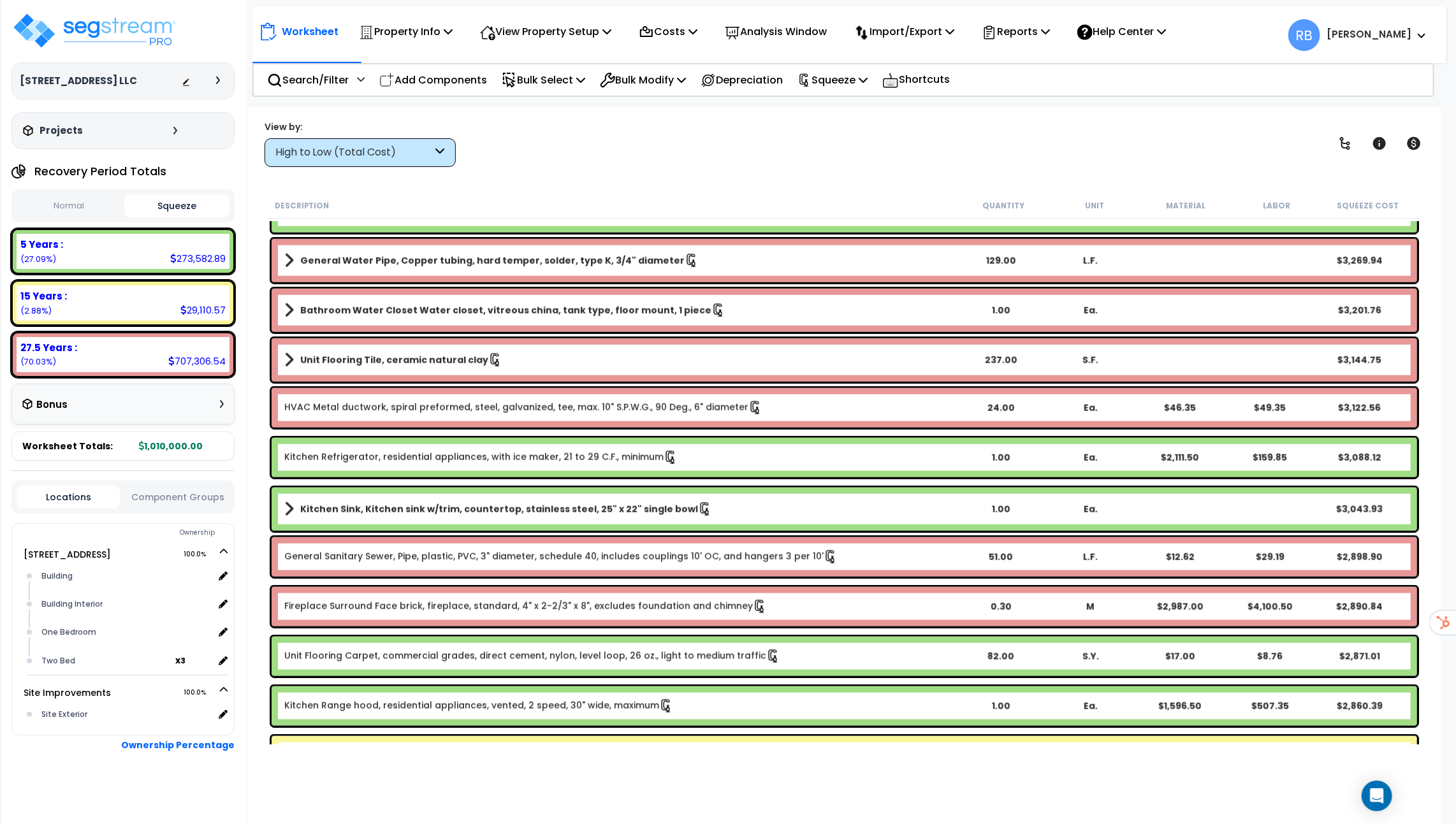
scroll to position [4366, 0]
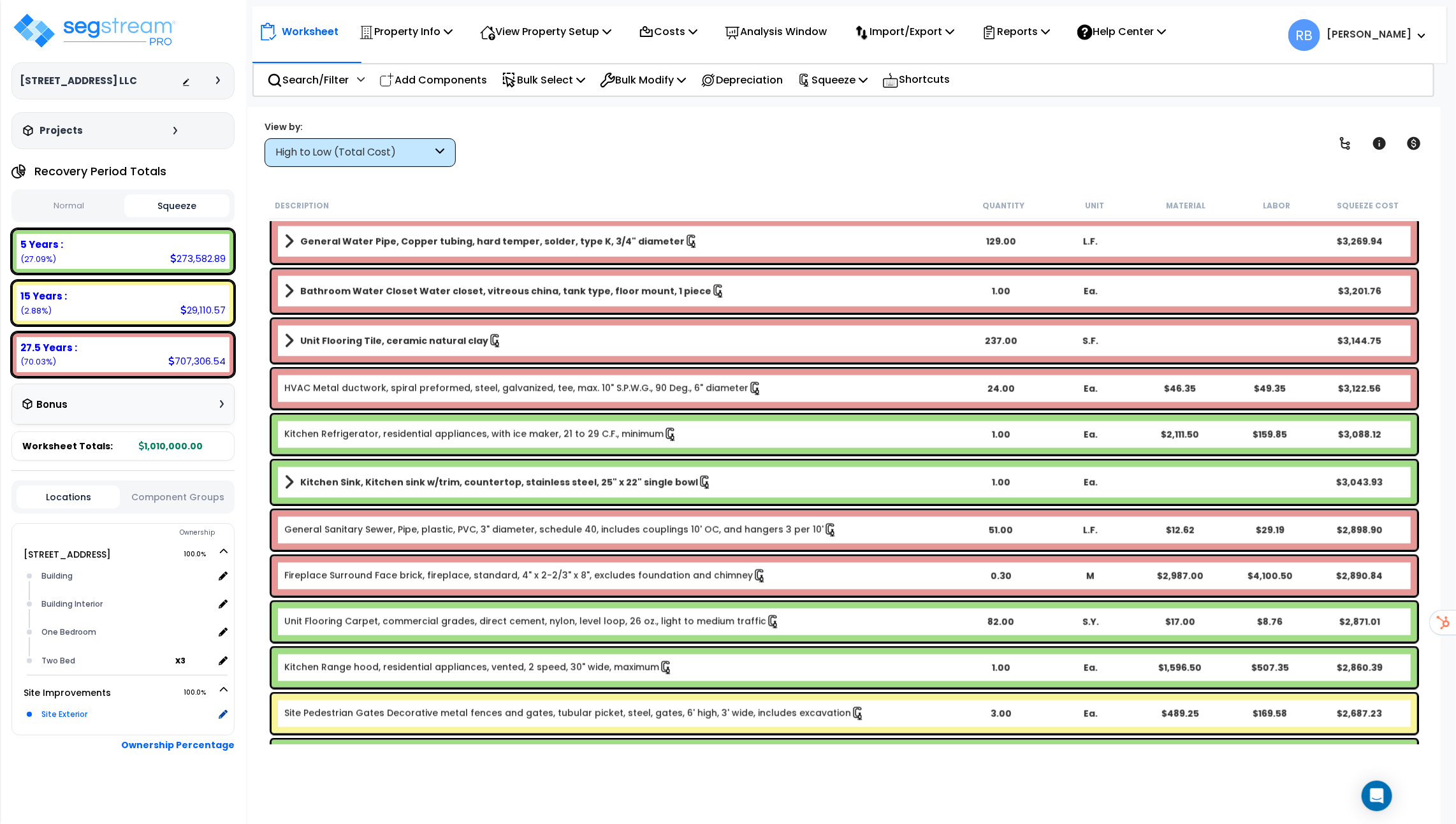
click at [63, 707] on div "Site Exterior" at bounding box center [126, 714] width 175 height 15
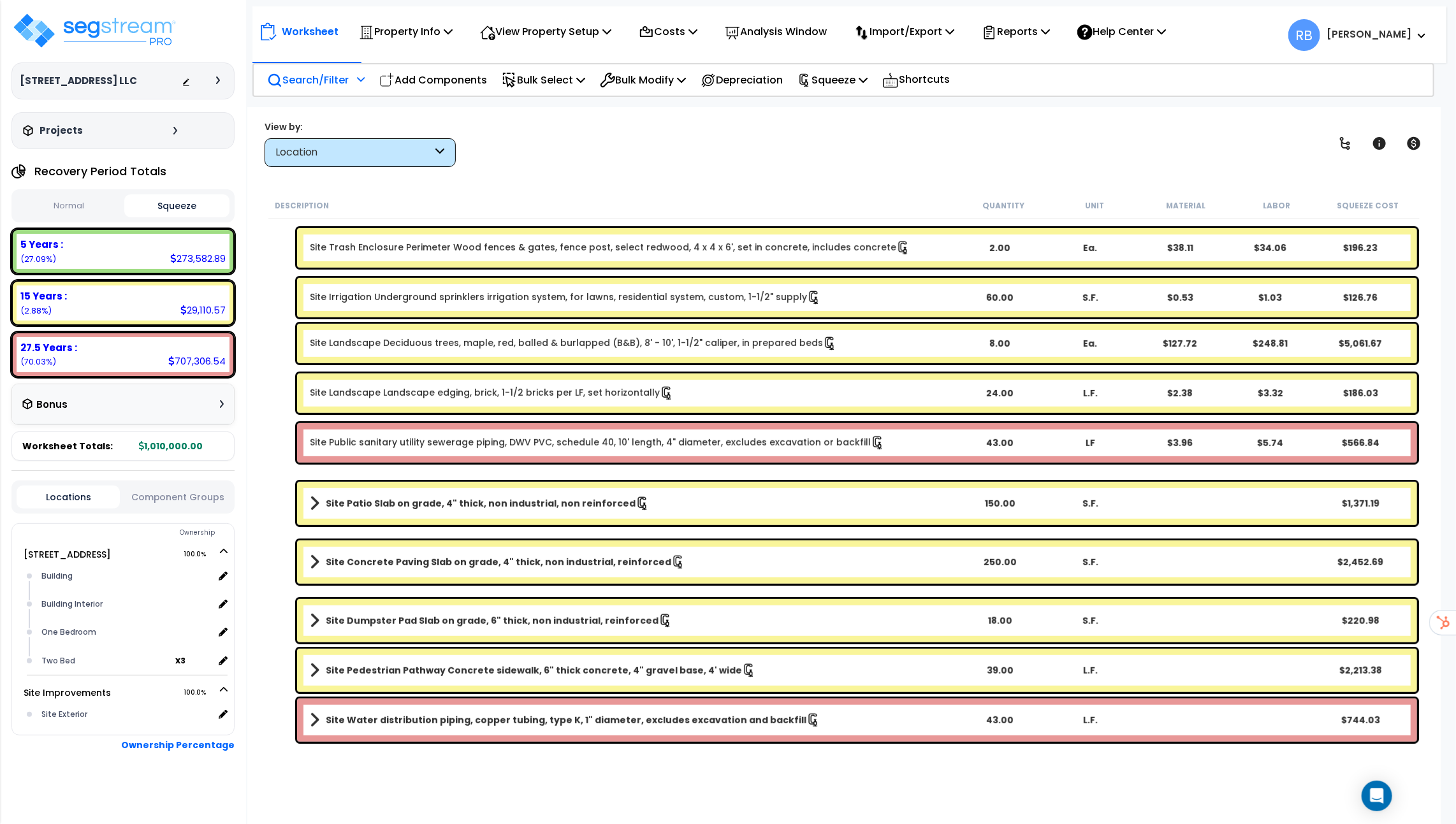
click at [342, 81] on p "Search/Filter" at bounding box center [307, 80] width 81 height 17
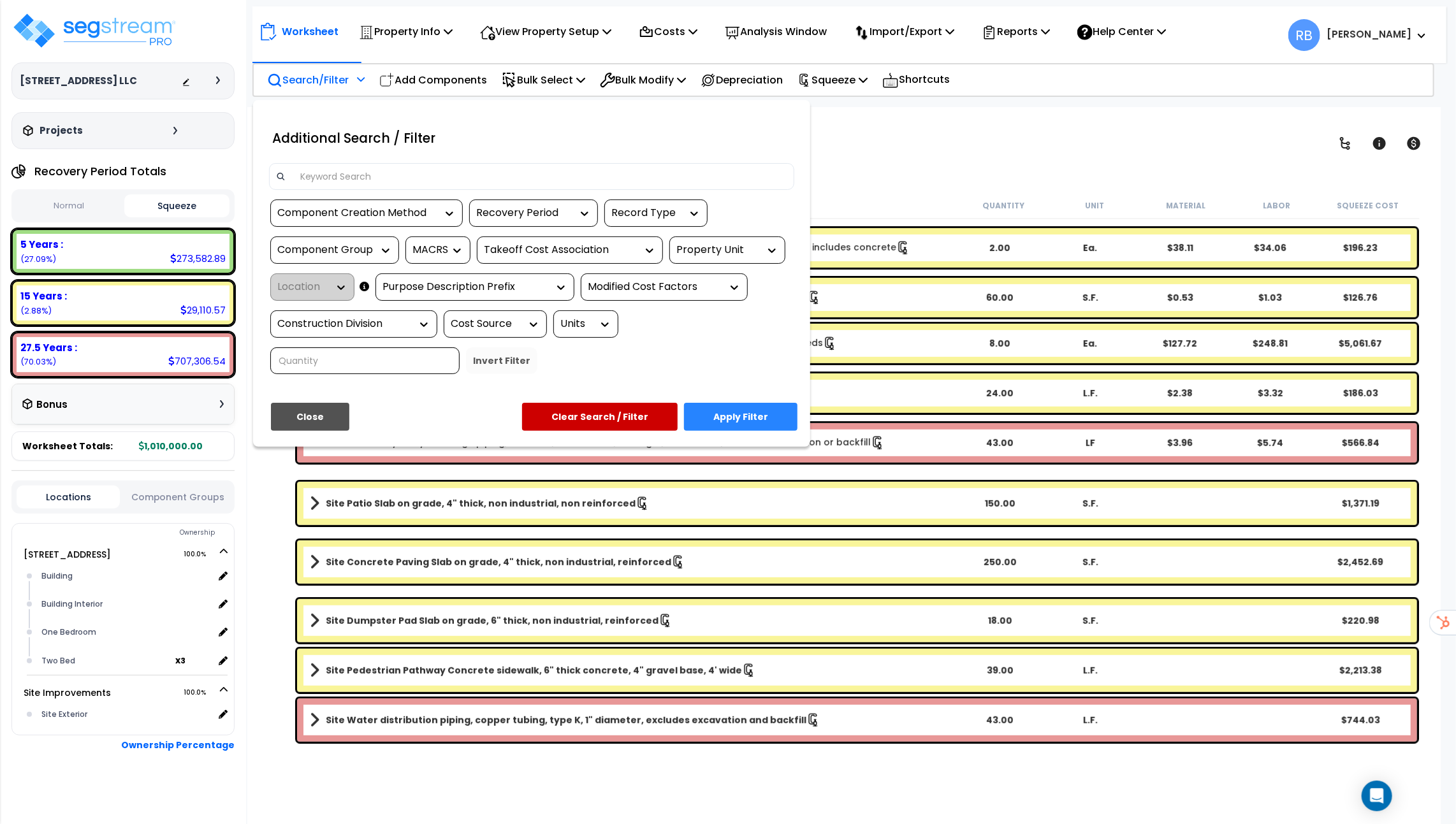
click at [521, 178] on input at bounding box center [540, 177] width 495 height 19
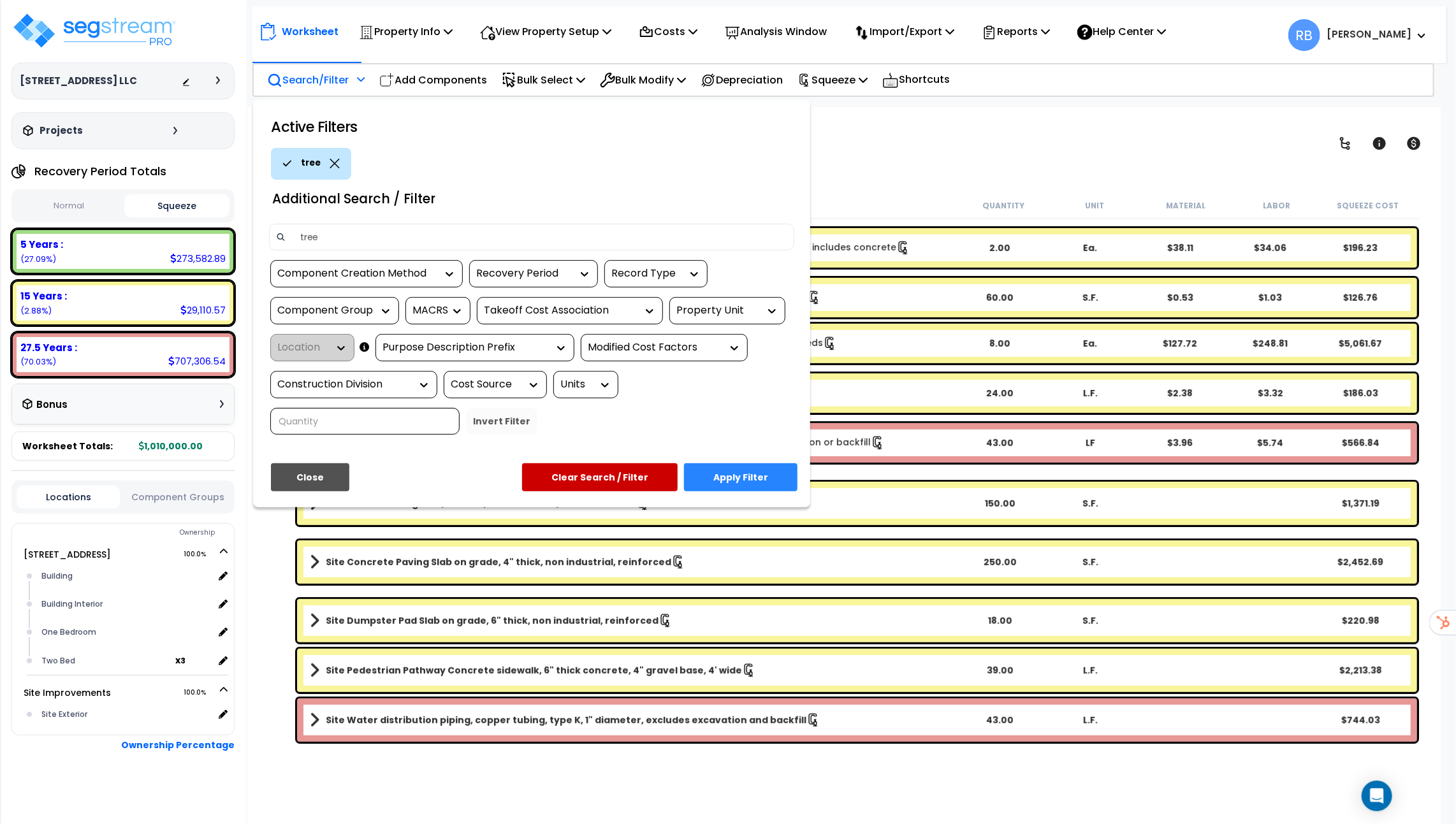
type input "tree"
click at [738, 464] on button "Apply Filter" at bounding box center [741, 478] width 114 height 28
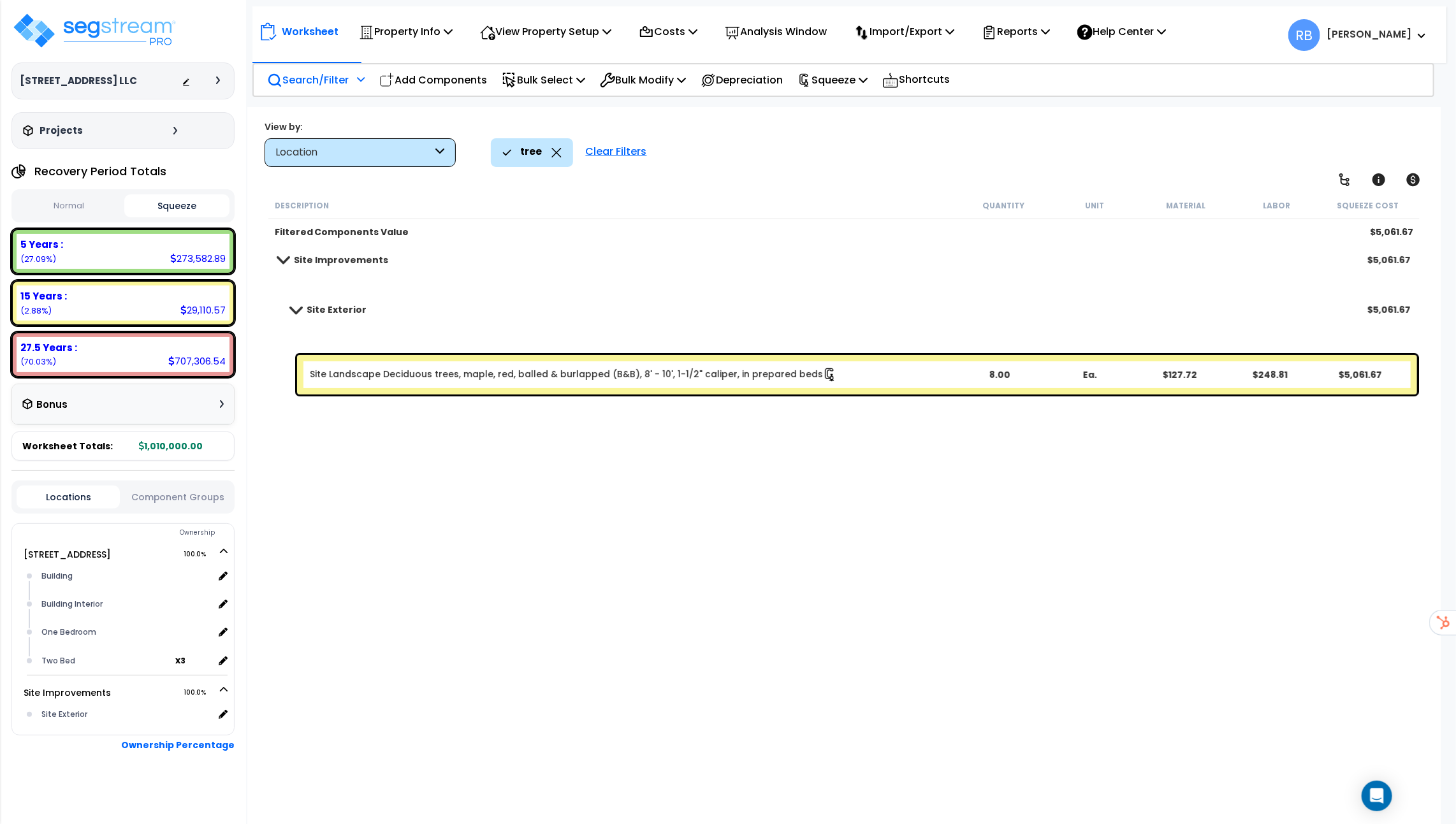
scroll to position [0, 0]
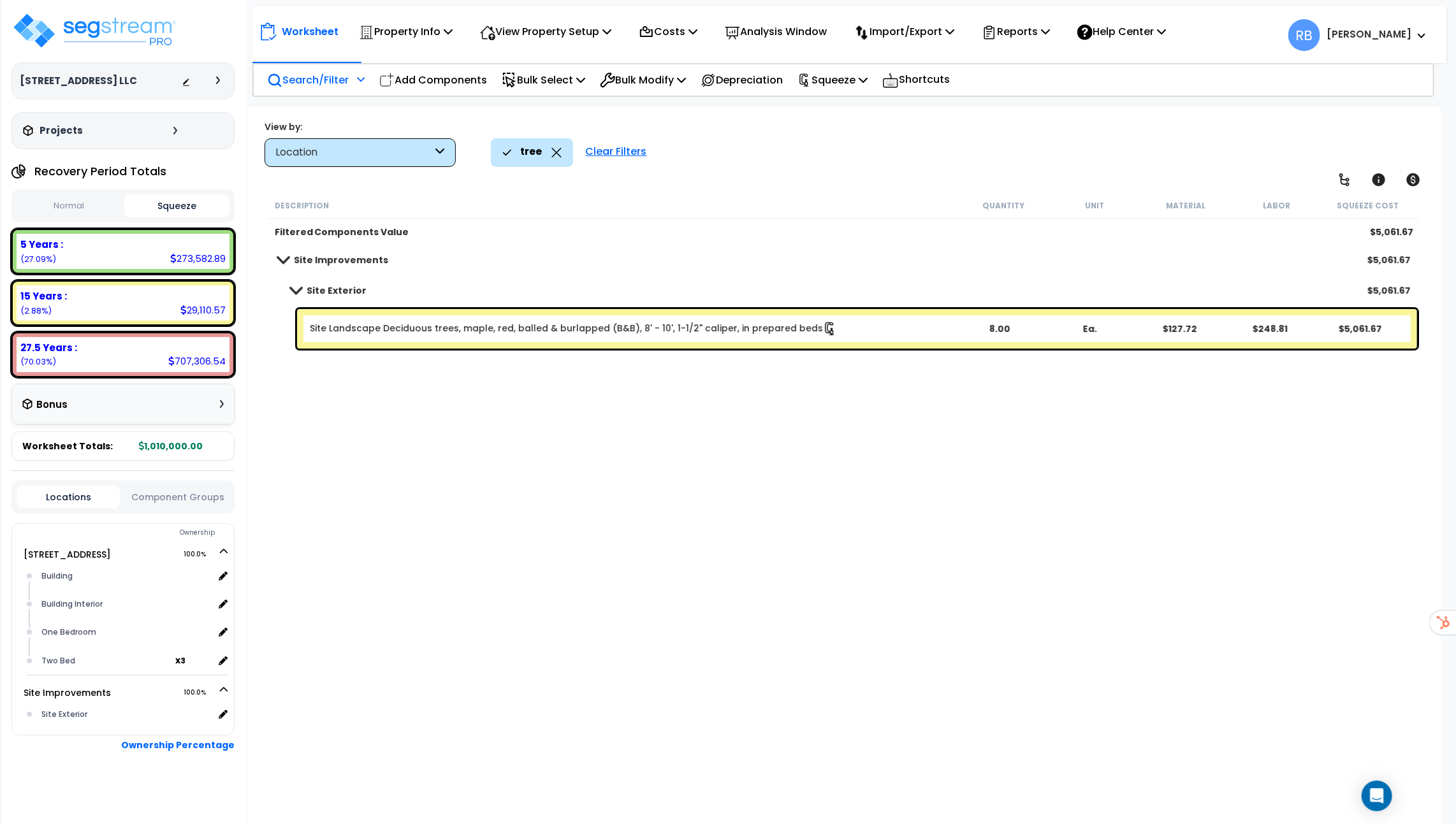
click at [216, 70] on div "515 18th Street LLC Depreciable Tax Basis : $1,010,000.00 Placed-In-Service Dat…" at bounding box center [122, 80] width 223 height 37
click at [216, 76] on icon at bounding box center [218, 80] width 4 height 8
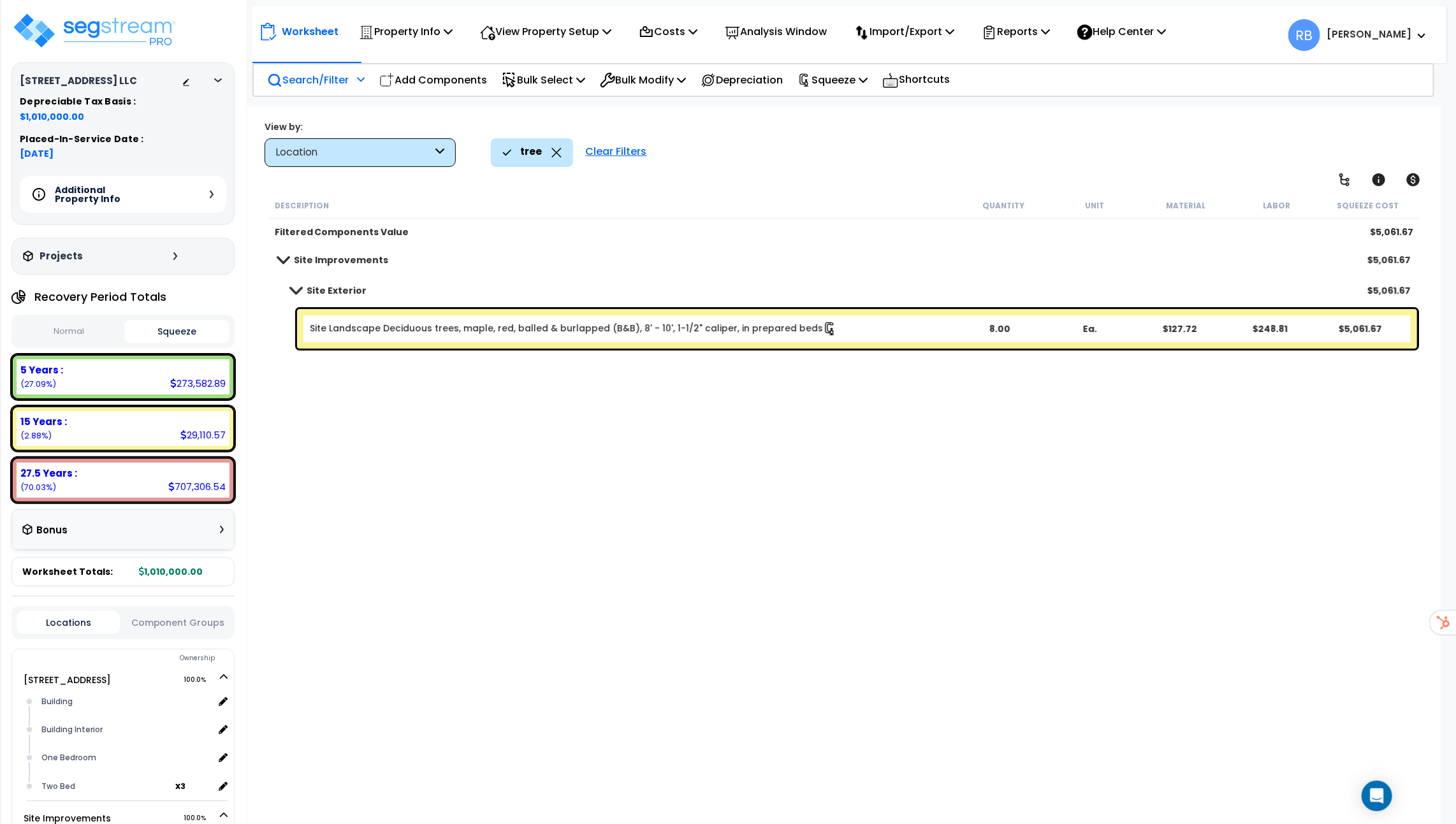
click at [214, 204] on div "Additional Property Info" at bounding box center [123, 194] width 206 height 37
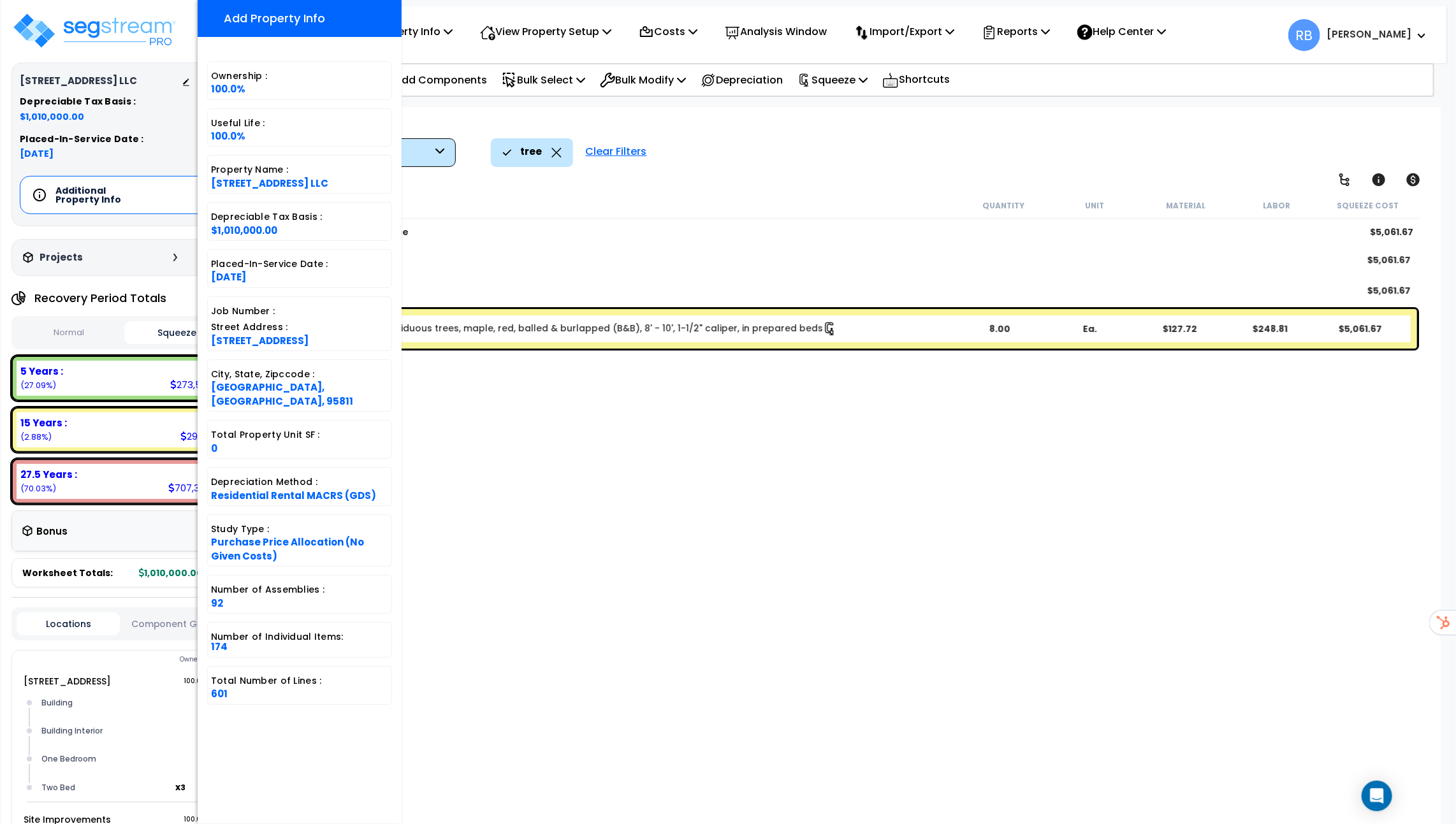
click at [582, 209] on div "Description" at bounding box center [616, 205] width 683 height 13
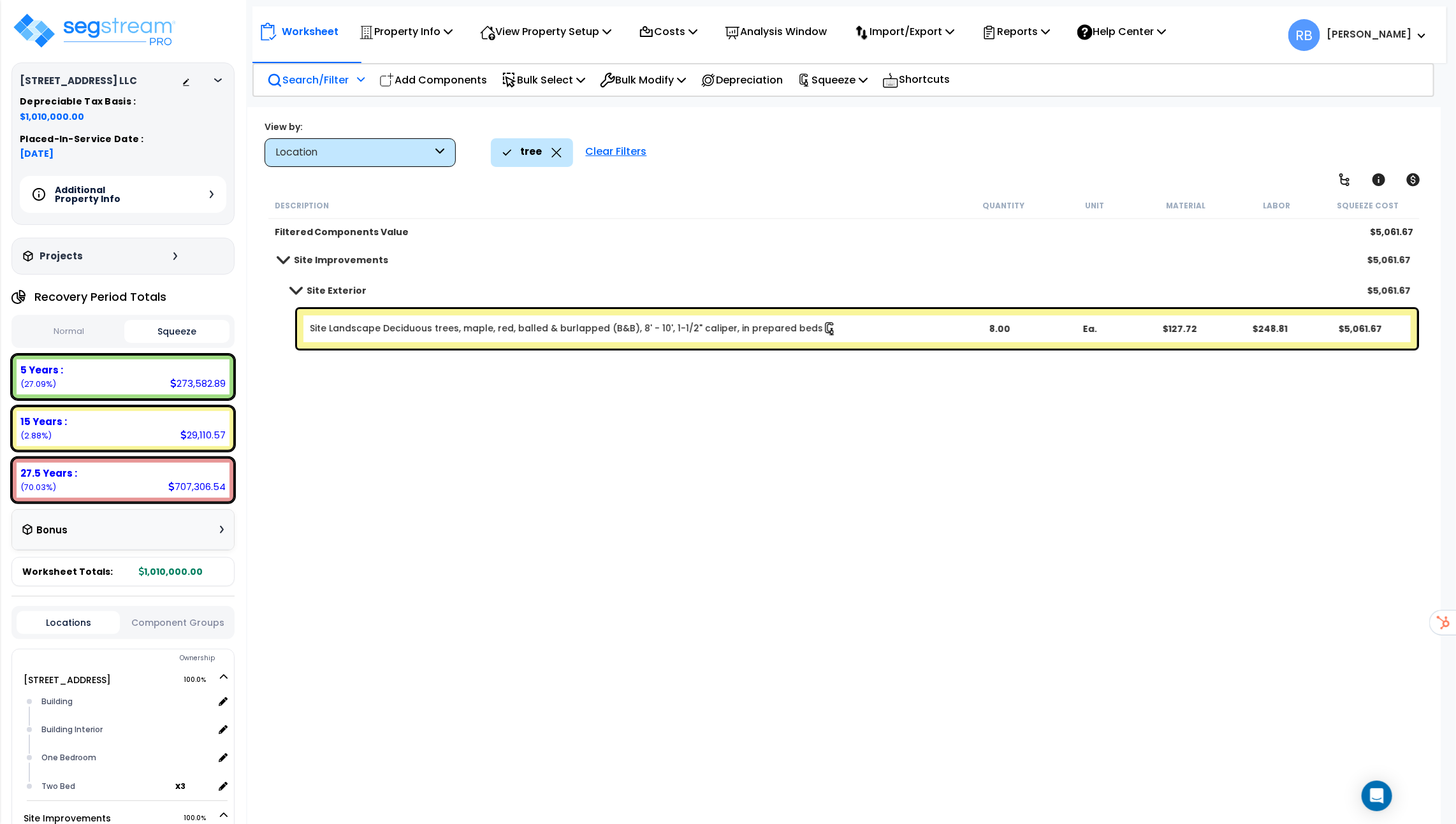
click at [556, 149] on icon at bounding box center [556, 152] width 10 height 10
